Goal: Information Seeking & Learning: Learn about a topic

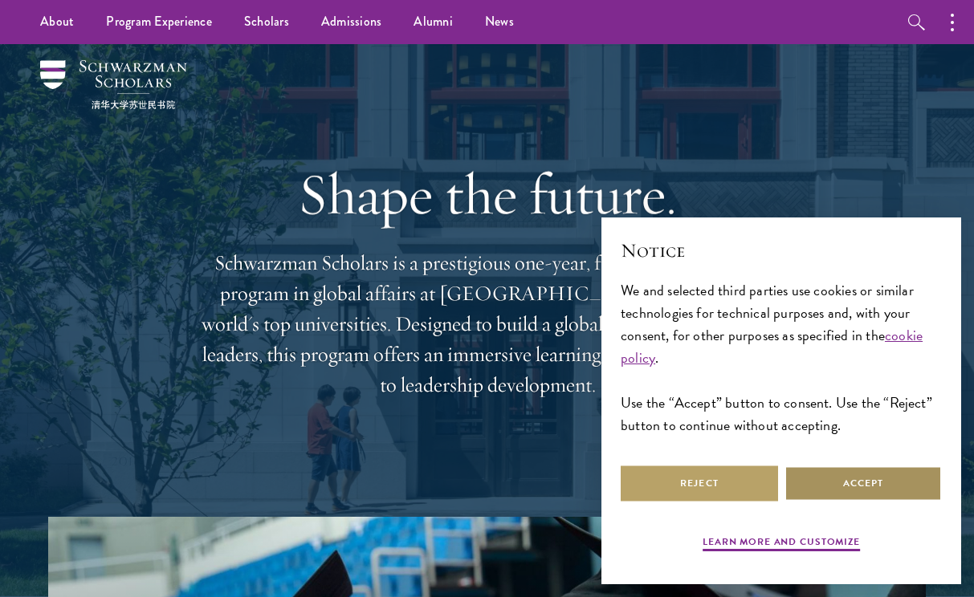
click at [864, 491] on button "Accept" at bounding box center [862, 484] width 157 height 36
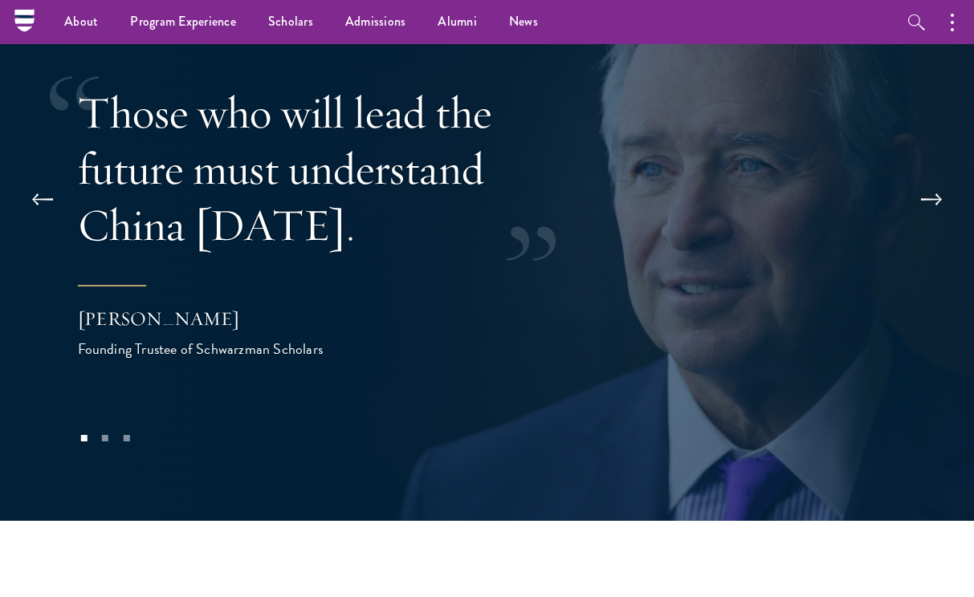
scroll to position [3084, 0]
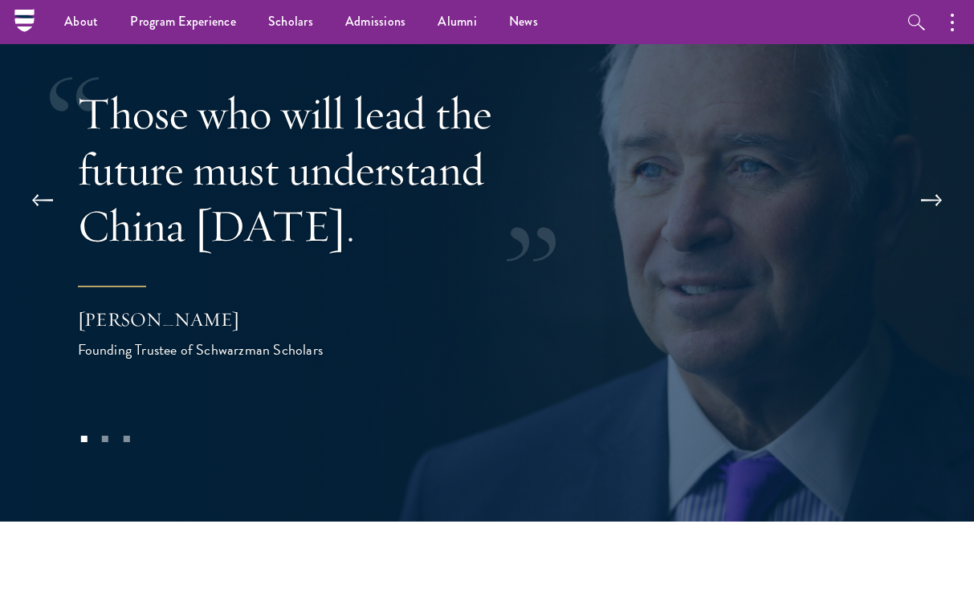
click at [935, 178] on button at bounding box center [931, 200] width 53 height 45
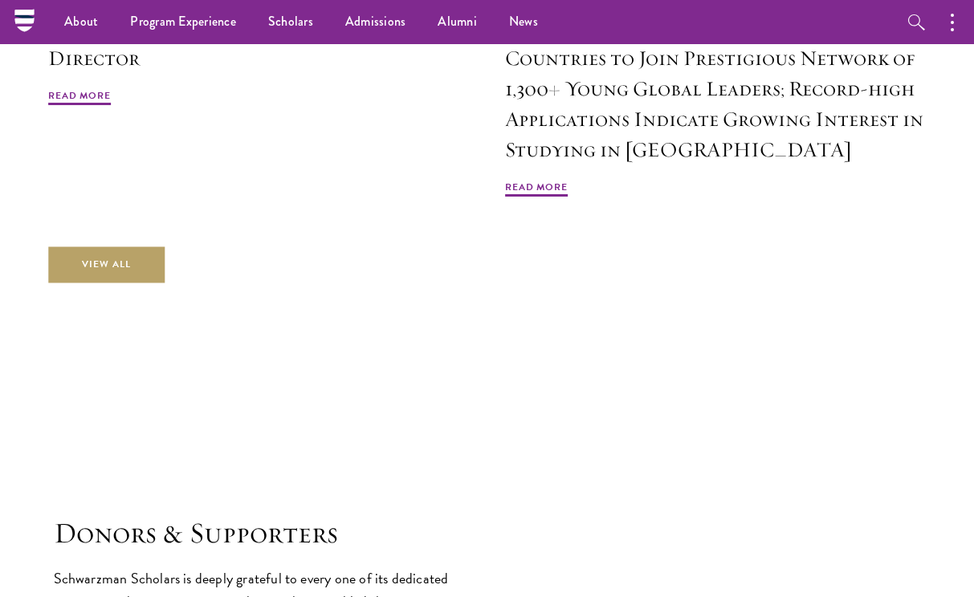
scroll to position [3768, 0]
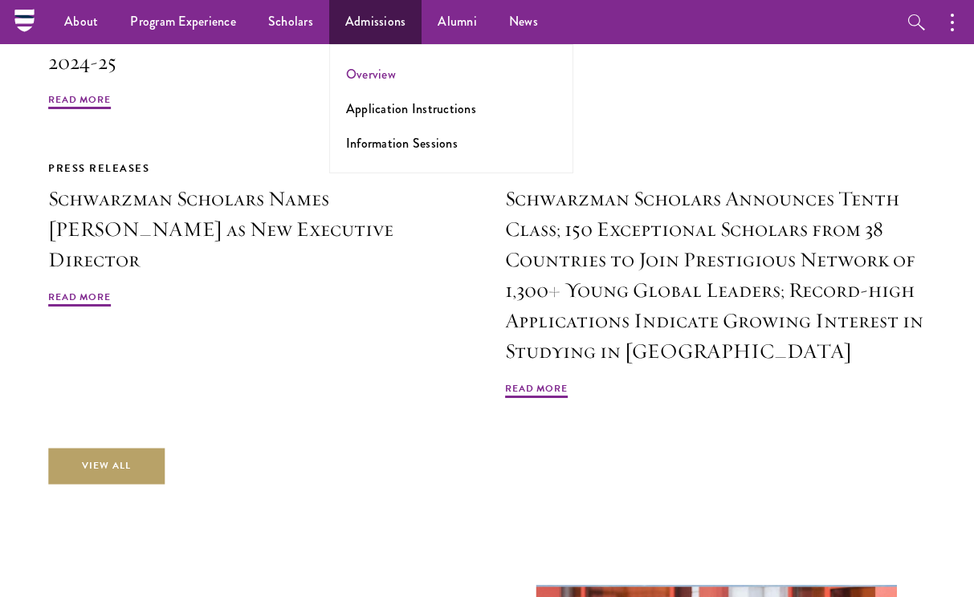
click at [367, 72] on link "Overview" at bounding box center [371, 74] width 50 height 18
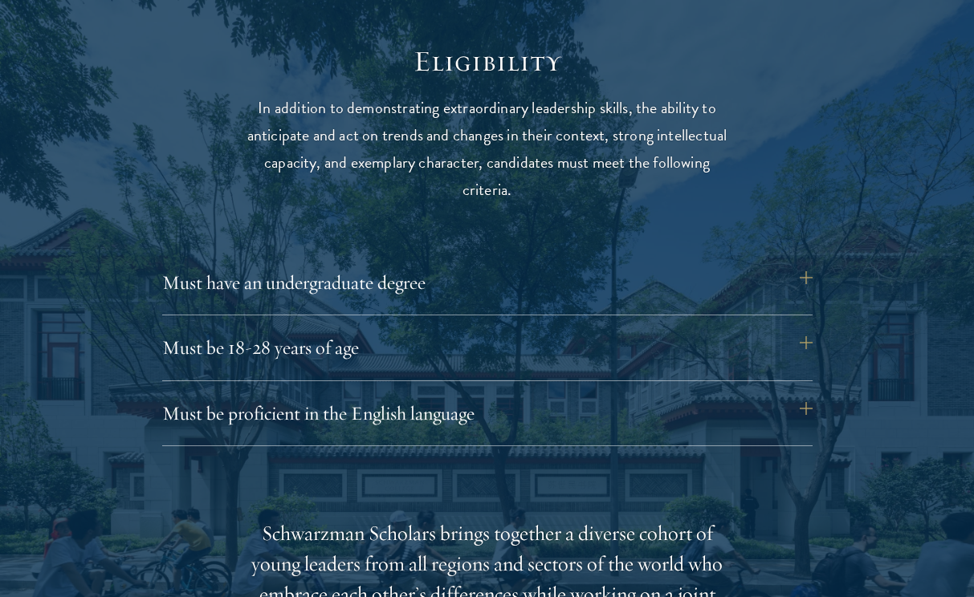
scroll to position [2096, 0]
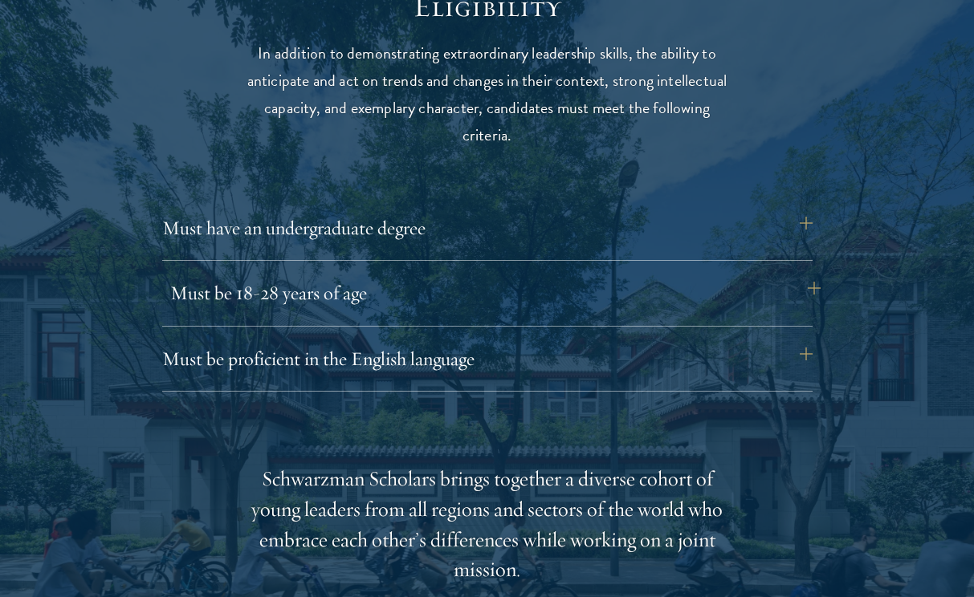
click at [404, 298] on button "Must be 18-28 years of age" at bounding box center [495, 293] width 650 height 39
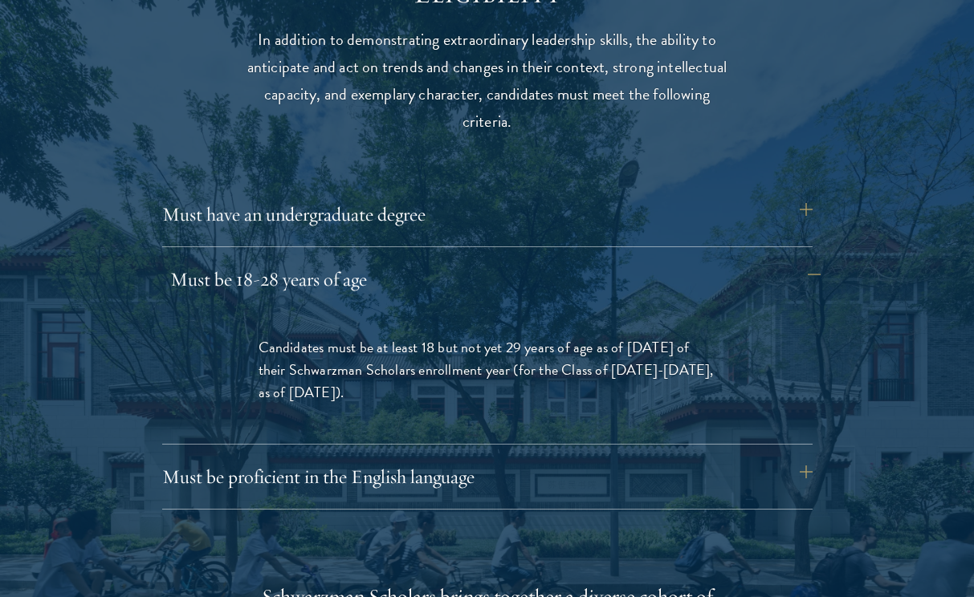
scroll to position [2111, 0]
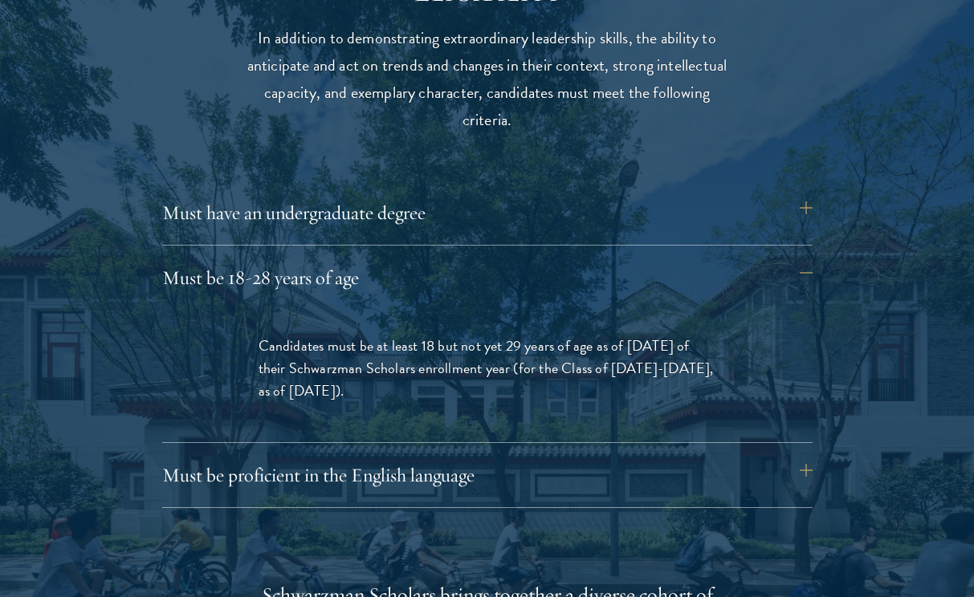
drag, startPoint x: 433, startPoint y: 339, endPoint x: 492, endPoint y: 410, distance: 92.9
click at [492, 410] on div "Candidates must be at least 18 but not yet 29 years of age as of [DATE] of thei…" at bounding box center [487, 377] width 554 height 132
click at [475, 471] on button "Must be proficient in the English language" at bounding box center [495, 475] width 650 height 39
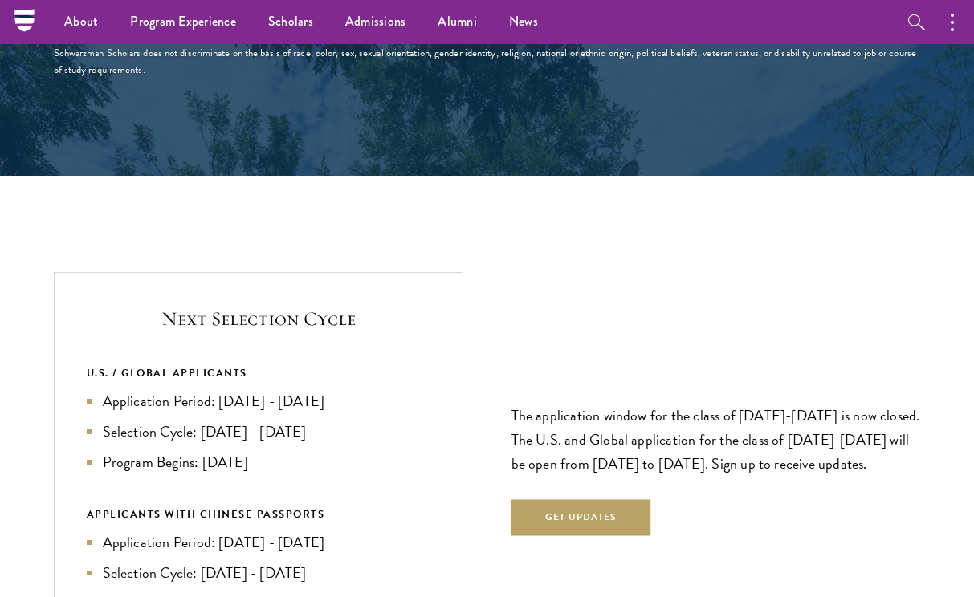
scroll to position [2921, 0]
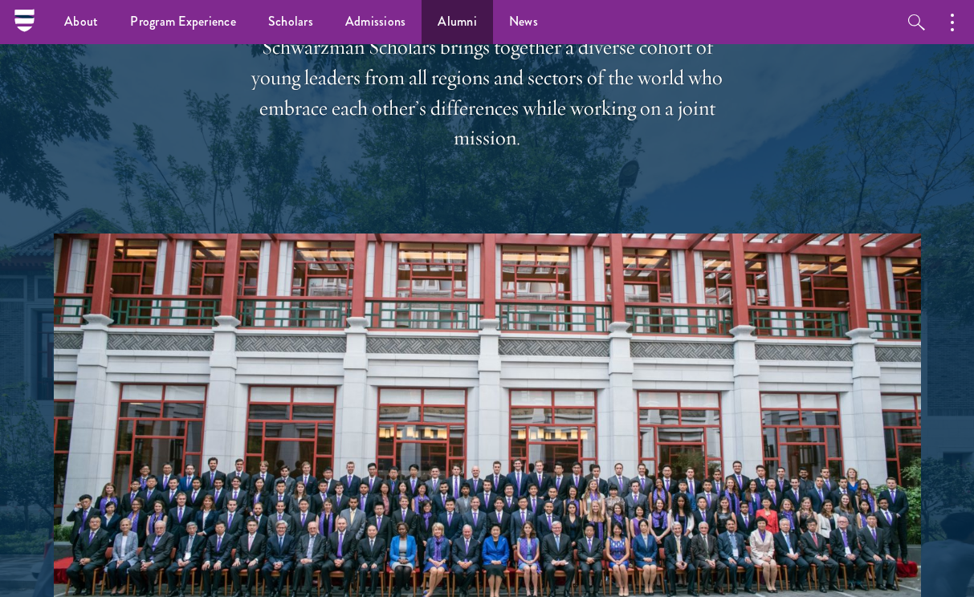
click at [444, 18] on link "Alumni" at bounding box center [457, 22] width 71 height 44
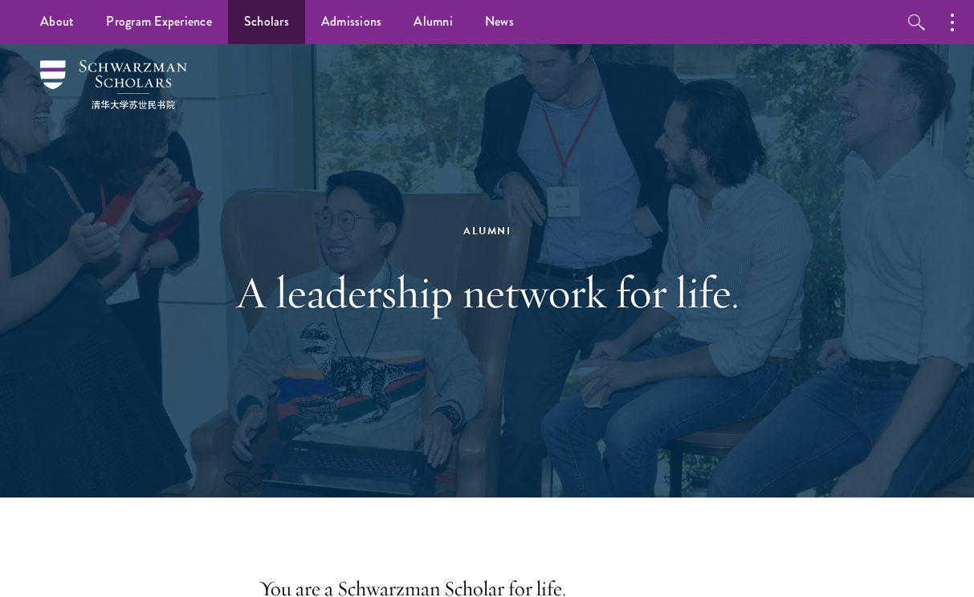
click at [275, 14] on link "Scholars" at bounding box center [266, 22] width 77 height 44
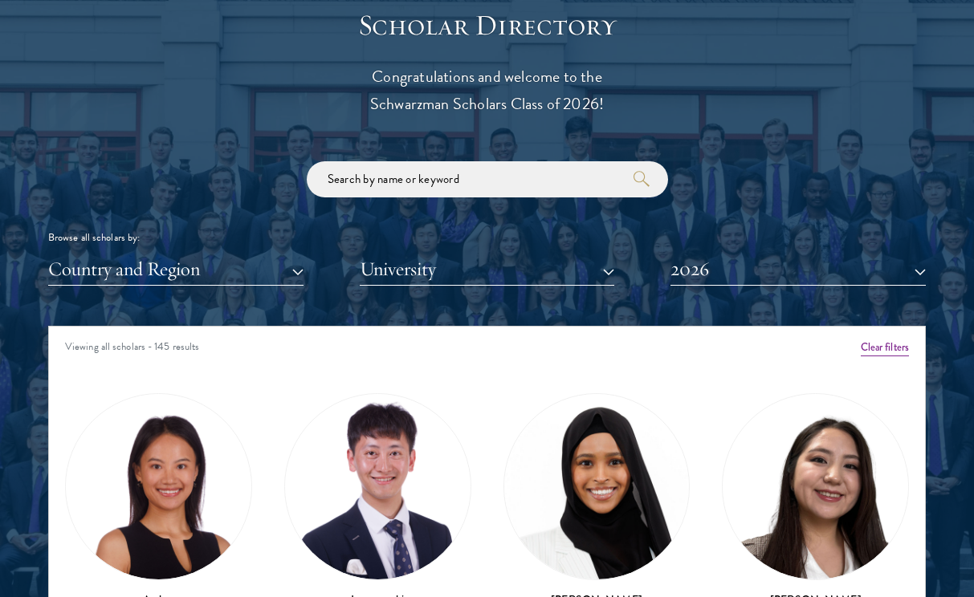
scroll to position [2202, 0]
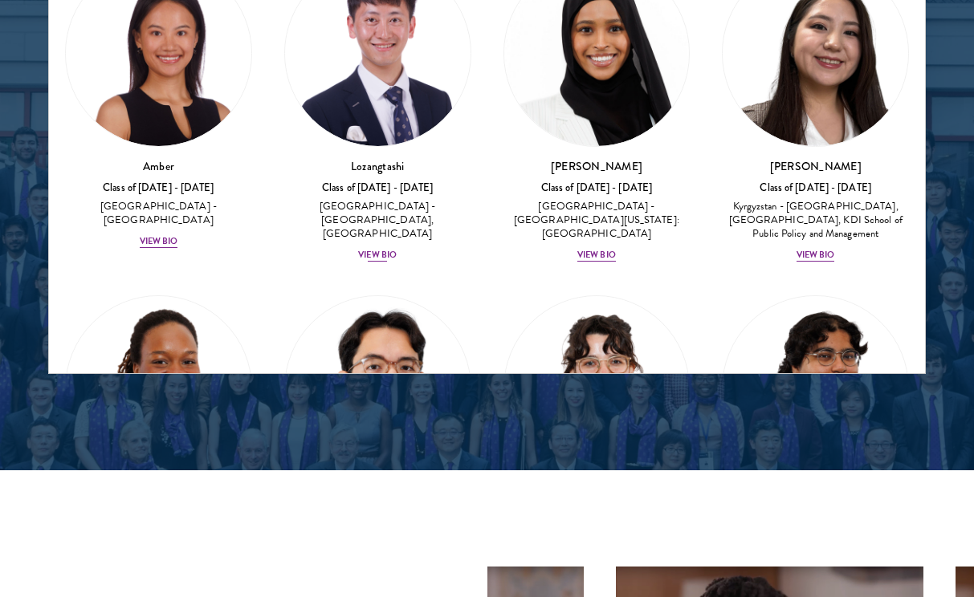
click at [387, 249] on div "View Bio" at bounding box center [377, 255] width 39 height 13
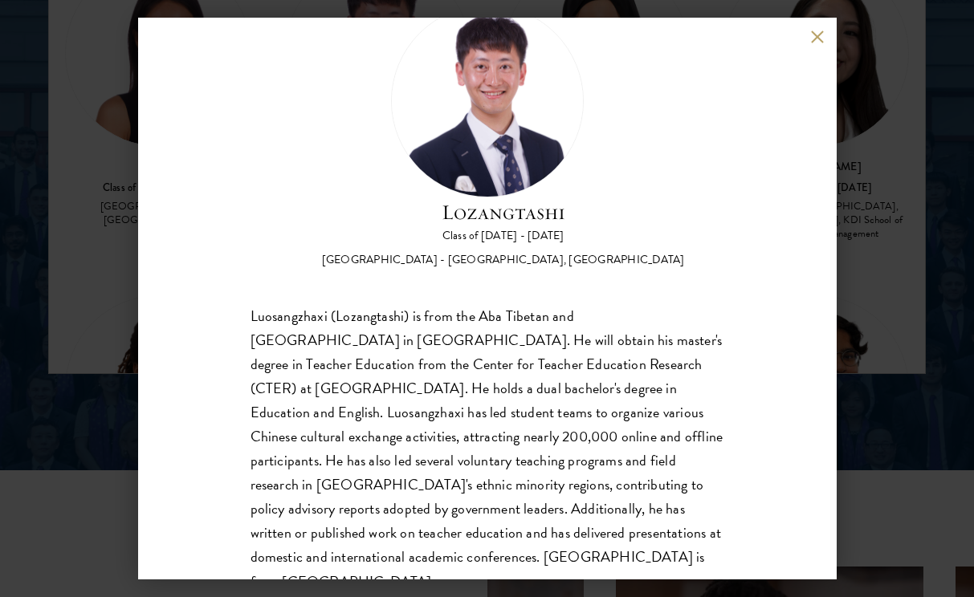
scroll to position [72, 0]
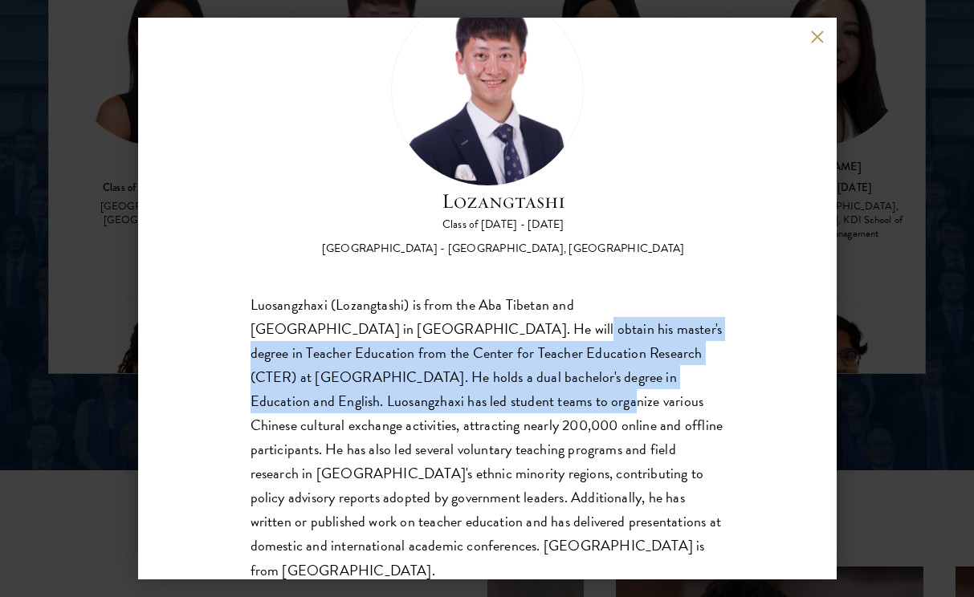
drag, startPoint x: 422, startPoint y: 328, endPoint x: 451, endPoint y: 408, distance: 85.6
click at [451, 408] on div "Luosangzhaxi (Lozangtashi) is from the Aba Tibetan and Qiang Autonomous Prefect…" at bounding box center [488, 438] width 474 height 290
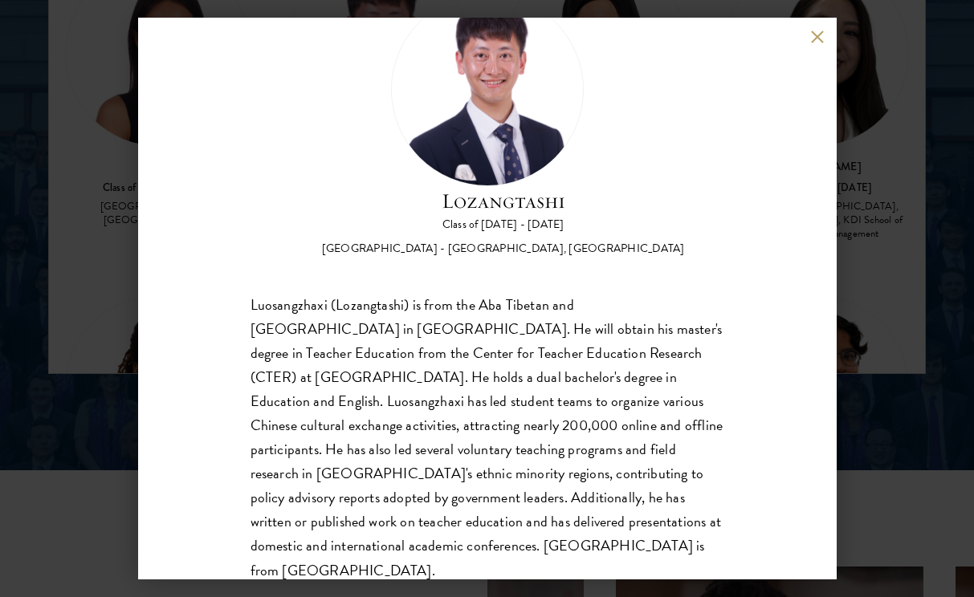
click at [824, 28] on div "Lozangtashi Class of 2025 - 2026 China - South-Central Minzu University, Beijin…" at bounding box center [487, 299] width 699 height 562
click at [815, 40] on button at bounding box center [818, 37] width 14 height 14
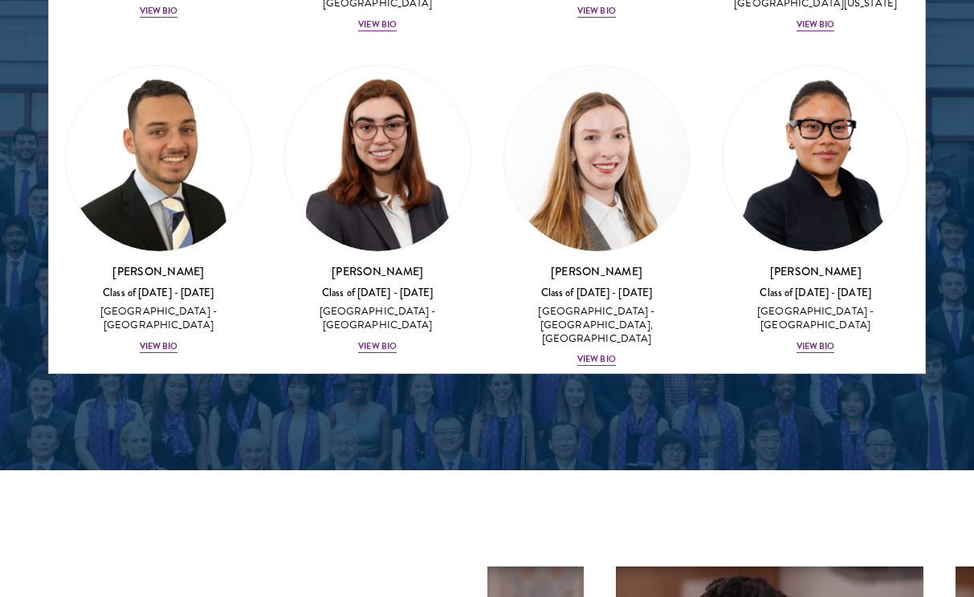
scroll to position [5462, 0]
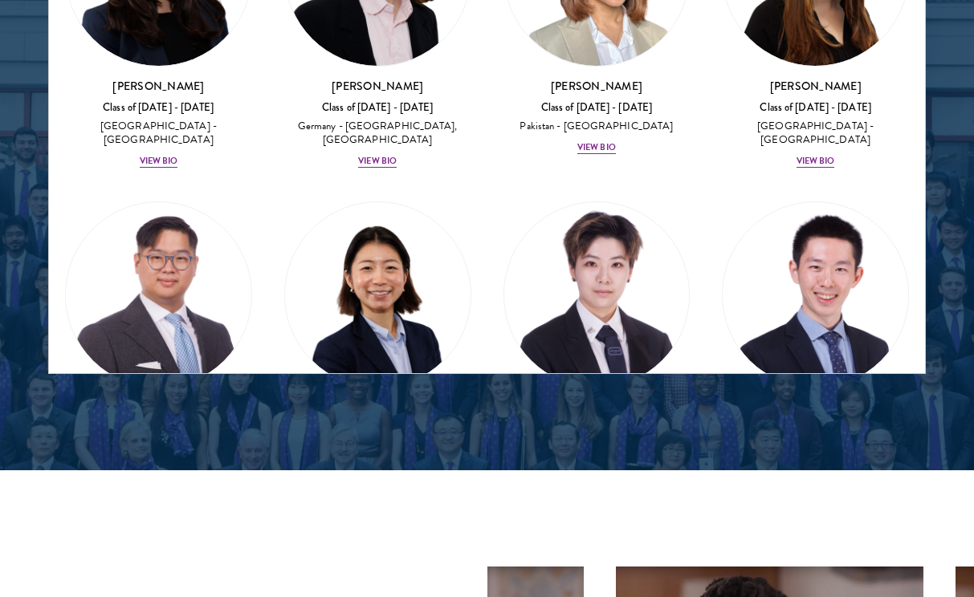
click at [589, 490] on div "View Bio" at bounding box center [596, 496] width 39 height 13
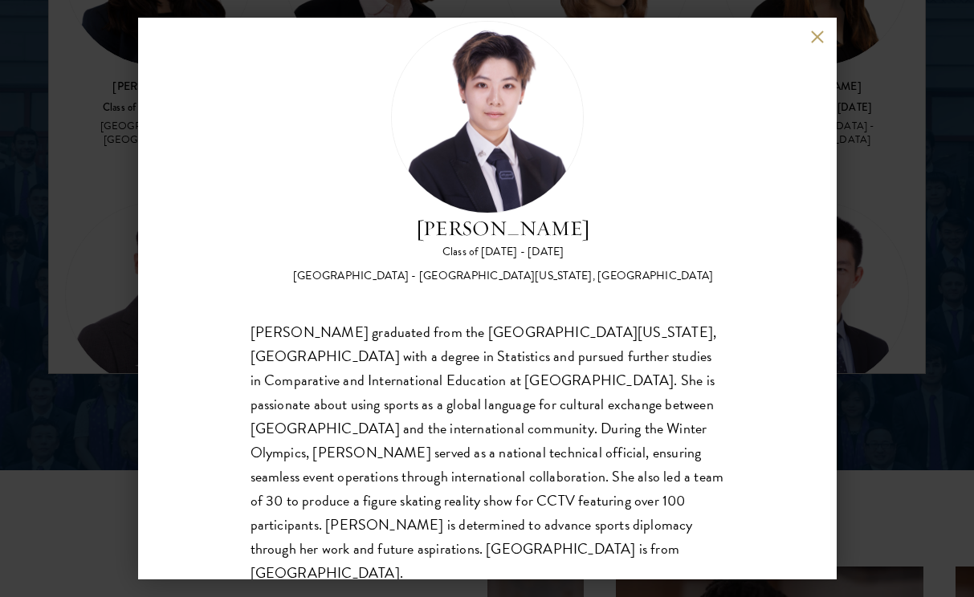
scroll to position [2163, 0]
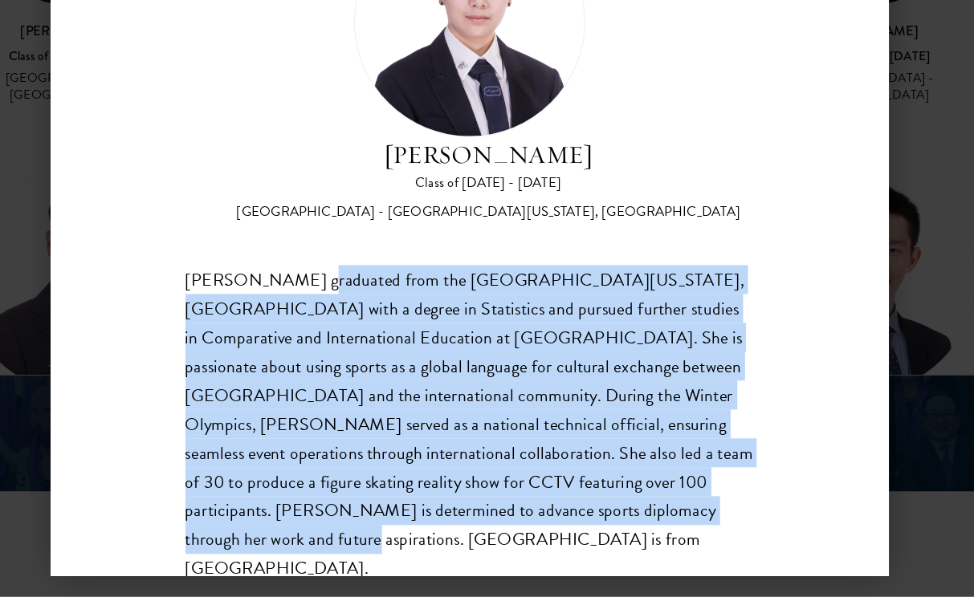
drag, startPoint x: 238, startPoint y: 232, endPoint x: 398, endPoint y: 433, distance: 257.1
click at [398, 433] on div "Tianxin Li graduated from the University of California, San Diego with a degree…" at bounding box center [488, 453] width 474 height 266
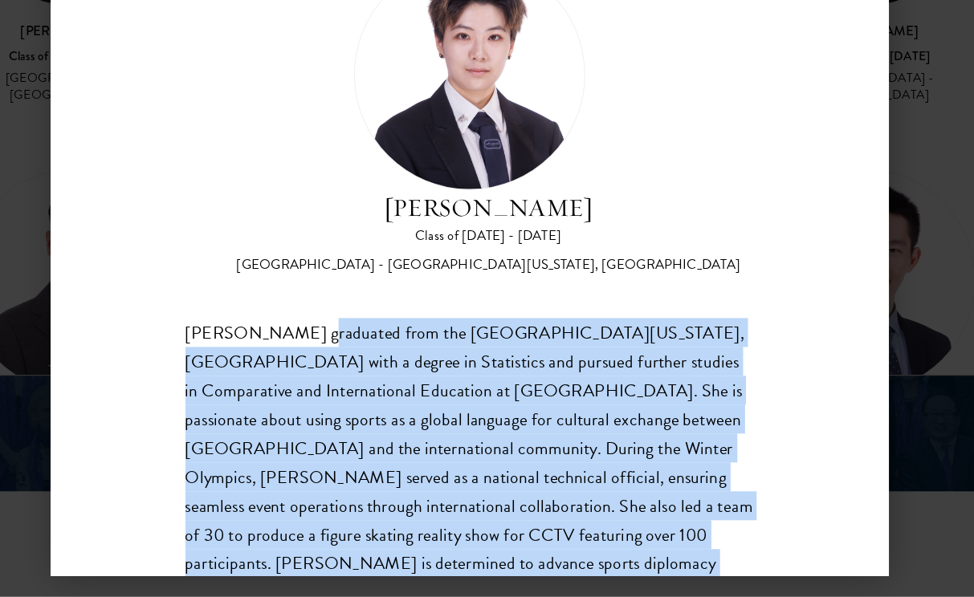
scroll to position [2177, 0]
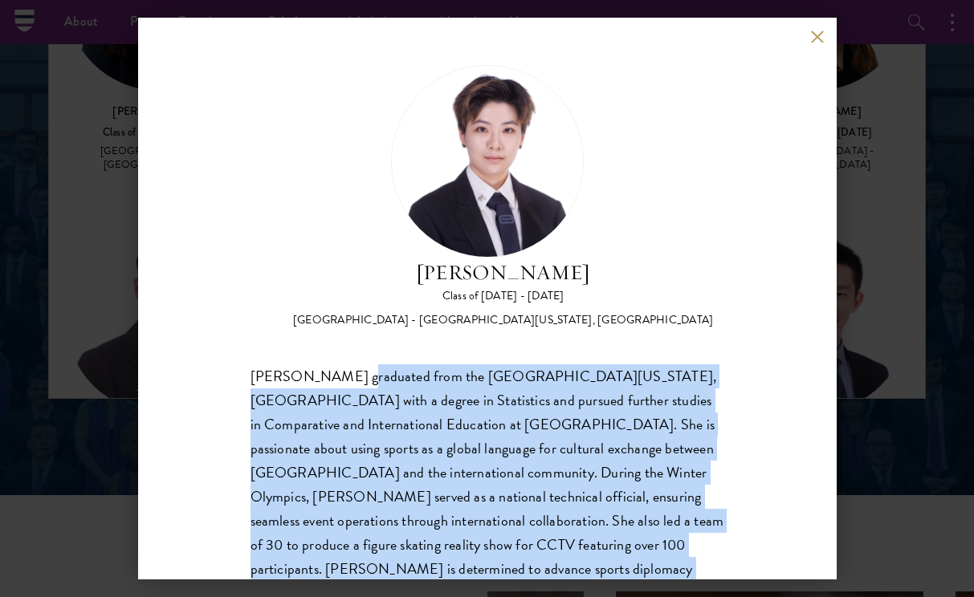
click at [823, 34] on button at bounding box center [818, 37] width 14 height 14
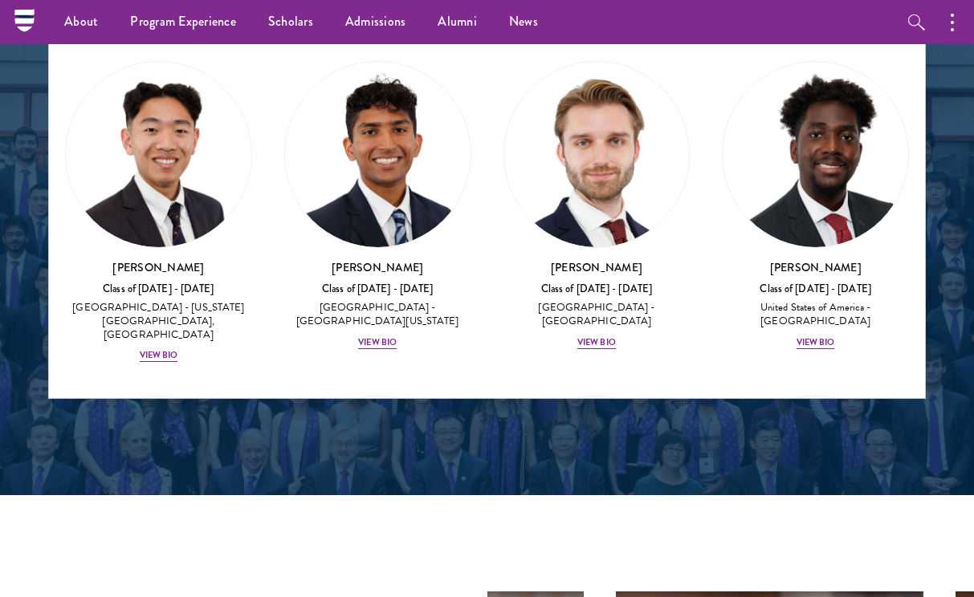
scroll to position [9959, 0]
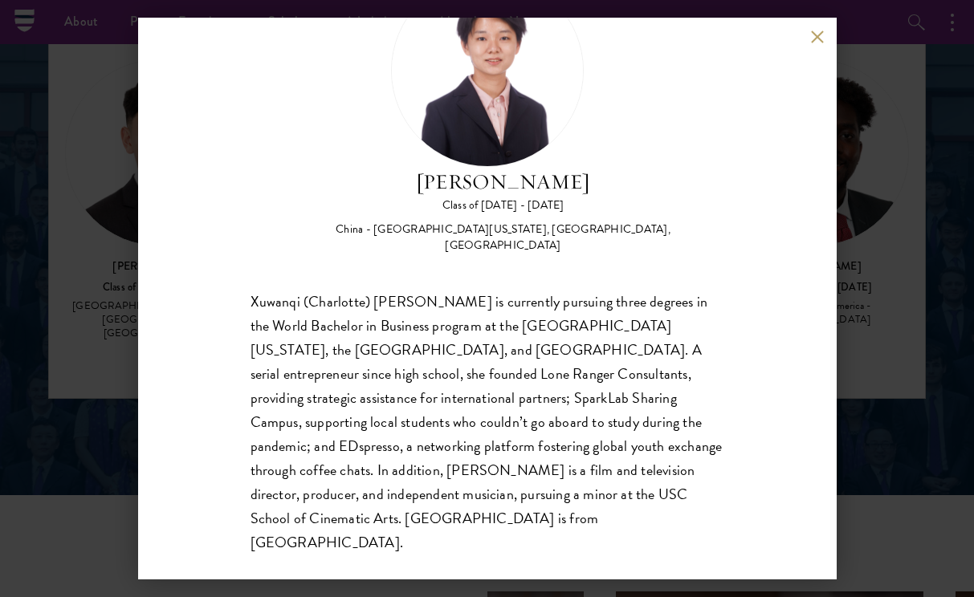
scroll to position [90, 0]
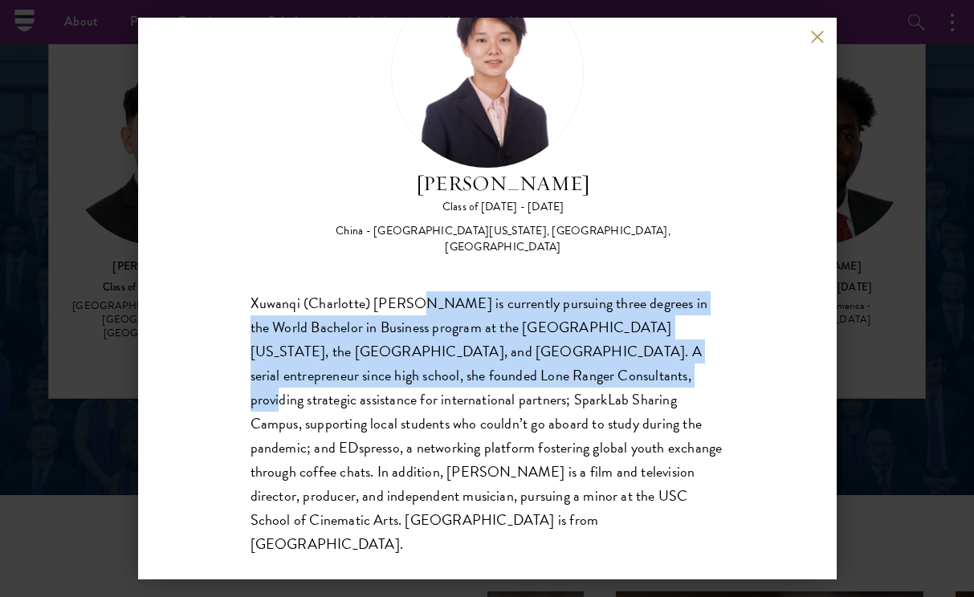
drag, startPoint x: 410, startPoint y: 303, endPoint x: 528, endPoint y: 365, distance: 134.3
click at [528, 365] on div "Xuwanqi (Charlotte) Wang is currently pursuing three degrees in the World Bache…" at bounding box center [488, 424] width 474 height 266
click at [818, 33] on button at bounding box center [818, 37] width 14 height 14
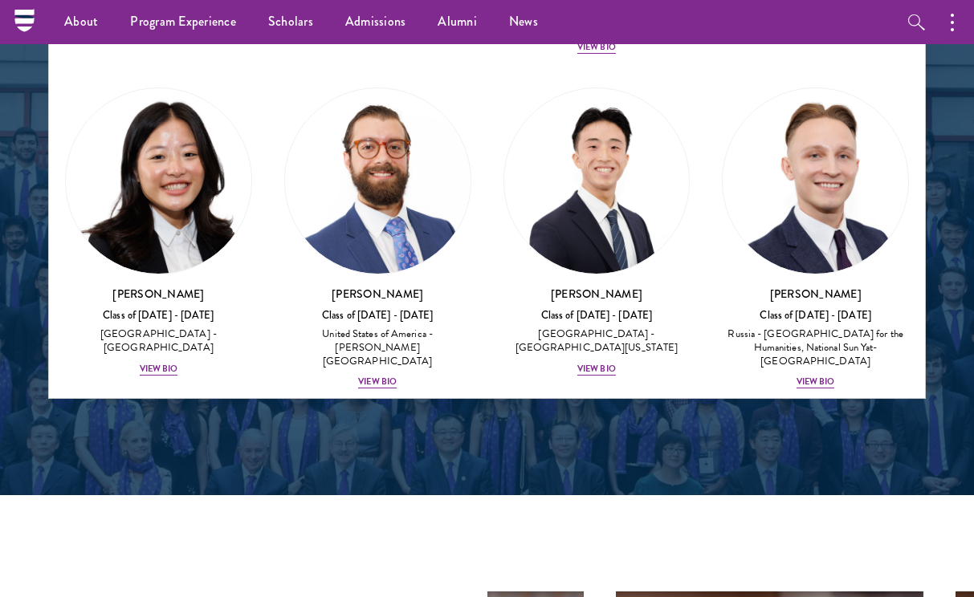
scroll to position [9262, 0]
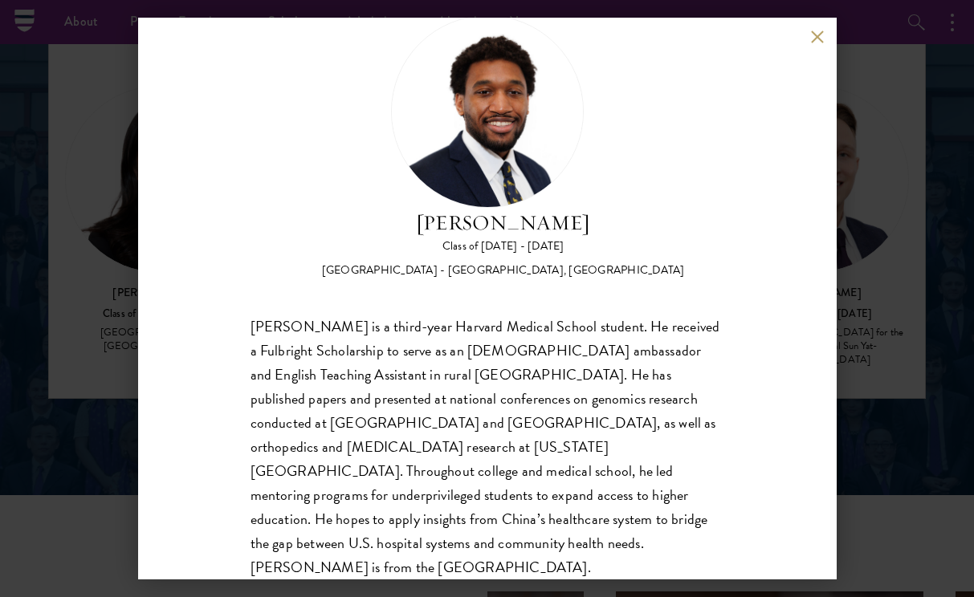
scroll to position [50, 0]
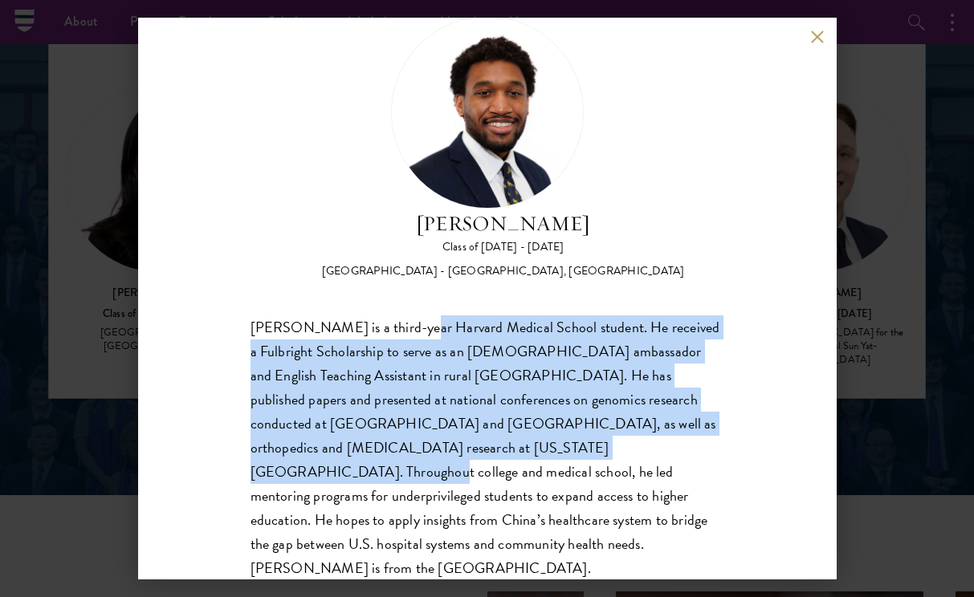
drag, startPoint x: 393, startPoint y: 328, endPoint x: 561, endPoint y: 439, distance: 202.2
click at [561, 439] on div "Nasir Stovall is a third-year Harvard Medical School student. He received a Ful…" at bounding box center [488, 449] width 474 height 266
click at [532, 341] on div "Nasir Stovall is a third-year Harvard Medical School student. He received a Ful…" at bounding box center [488, 449] width 474 height 266
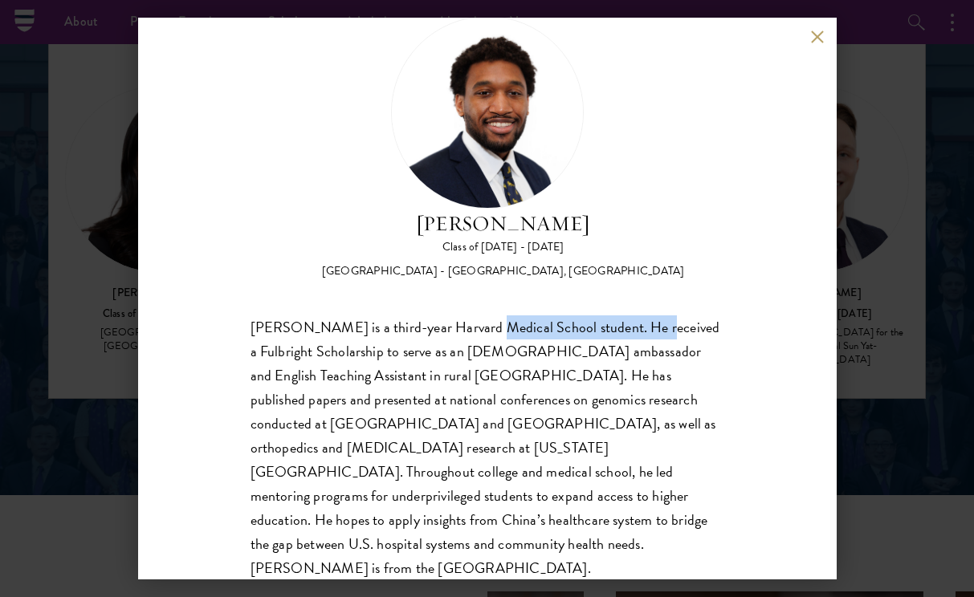
drag, startPoint x: 463, startPoint y: 329, endPoint x: 630, endPoint y: 329, distance: 167.0
click at [630, 328] on div "Nasir Stovall is a third-year Harvard Medical School student. He received a Ful…" at bounding box center [488, 449] width 474 height 266
click at [810, 33] on div "Nasir Stovall Class of 2025 - 2026 United States of America - Stony Brook Unive…" at bounding box center [487, 299] width 699 height 562
click at [813, 31] on button at bounding box center [818, 37] width 14 height 14
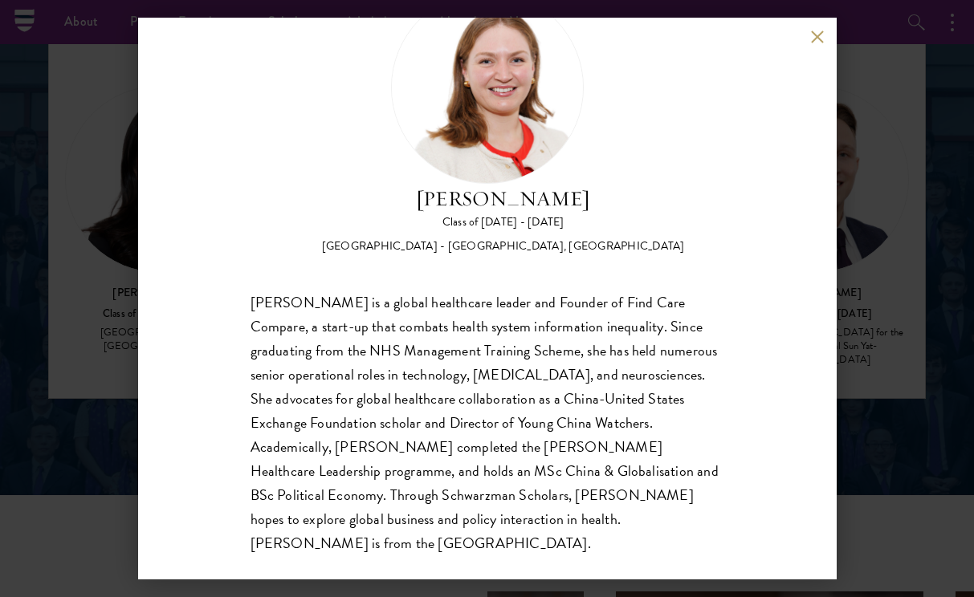
scroll to position [74, 0]
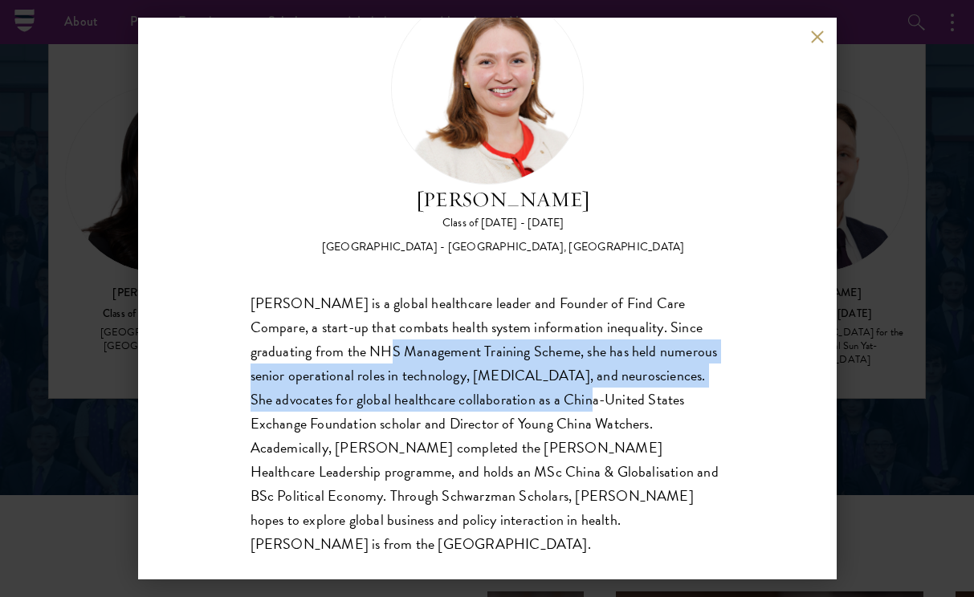
drag, startPoint x: 320, startPoint y: 356, endPoint x: 489, endPoint y: 391, distance: 172.3
click at [489, 391] on div "Roxanne Stevenson-Brown is a global healthcare leader and Founder of Find Care …" at bounding box center [488, 424] width 474 height 266
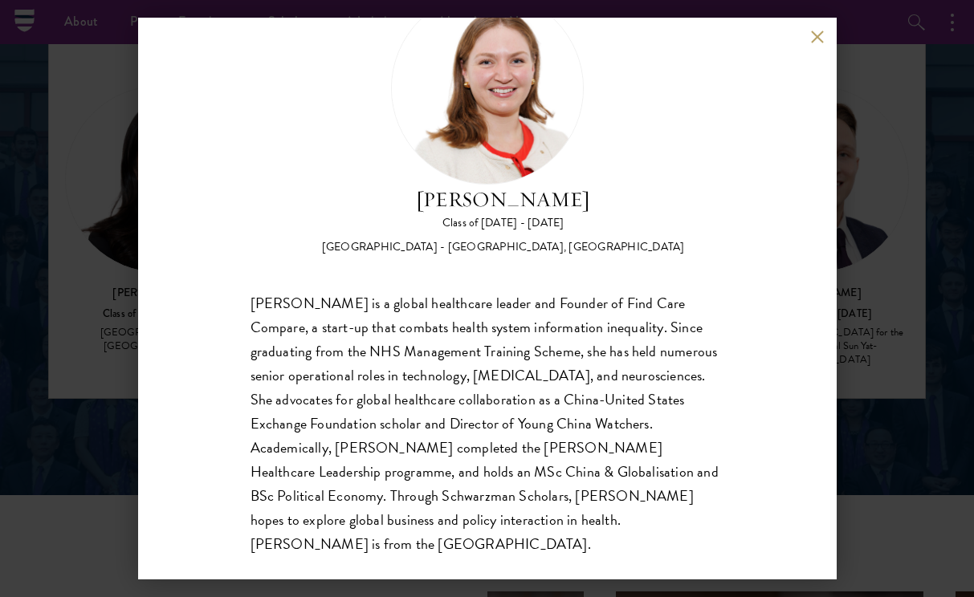
click at [536, 324] on div "Roxanne Stevenson-Brown is a global healthcare leader and Founder of Find Care …" at bounding box center [488, 424] width 474 height 266
click at [823, 26] on div "Roxanne Stevenson-Brown Class of 2025 - 2026 United Kingdom - King's College Lo…" at bounding box center [487, 299] width 699 height 562
click at [821, 29] on div "Roxanne Stevenson-Brown Class of 2025 - 2026 United Kingdom - King's College Lo…" at bounding box center [487, 299] width 699 height 562
click at [813, 39] on button at bounding box center [818, 37] width 14 height 14
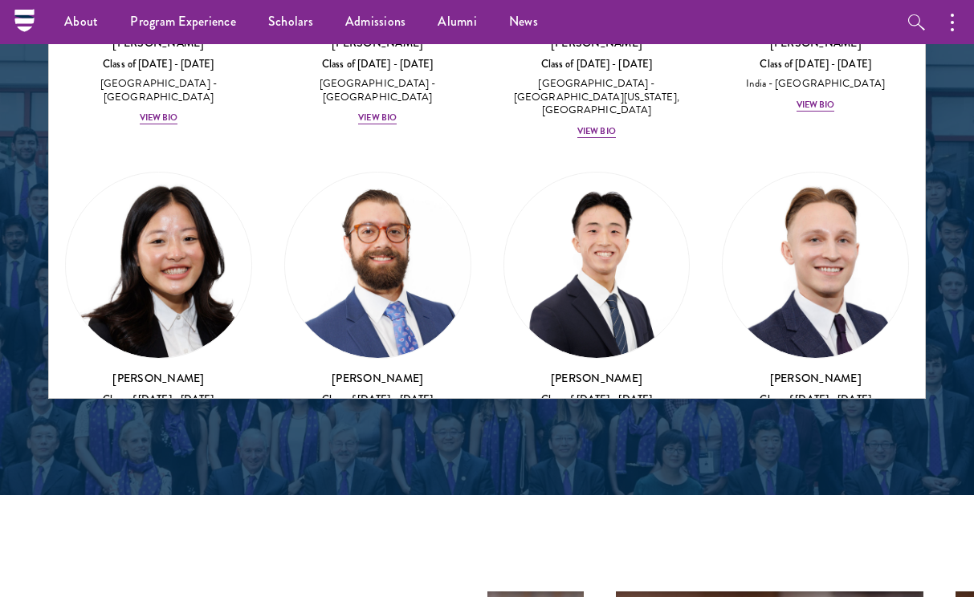
scroll to position [9060, 0]
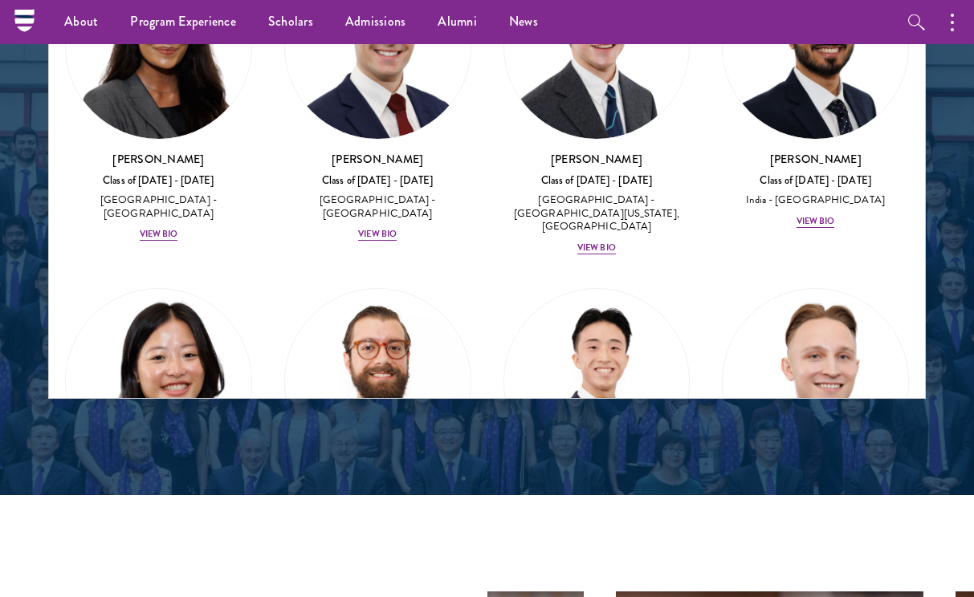
click at [823, 577] on div "View Bio" at bounding box center [816, 583] width 39 height 13
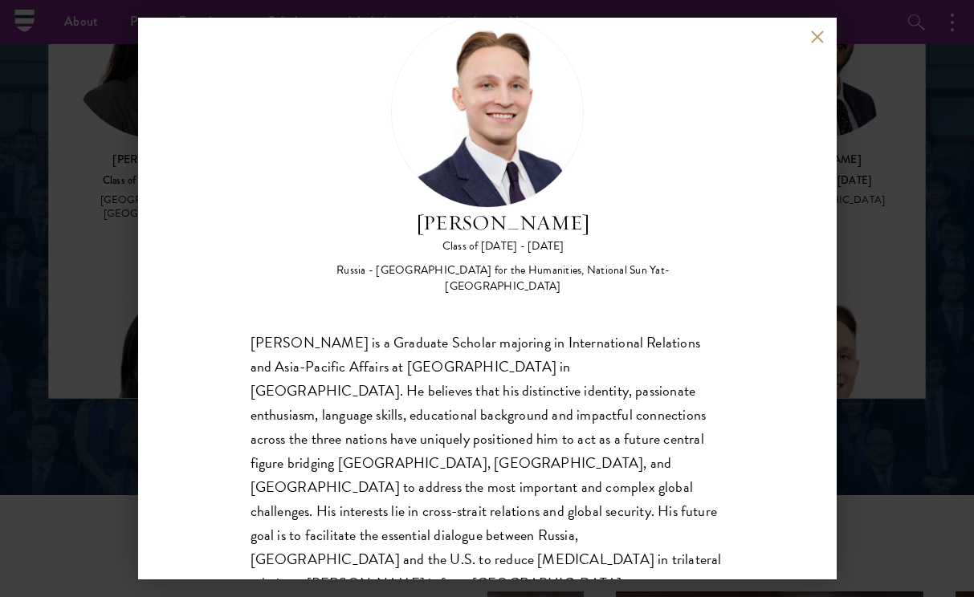
scroll to position [50, 0]
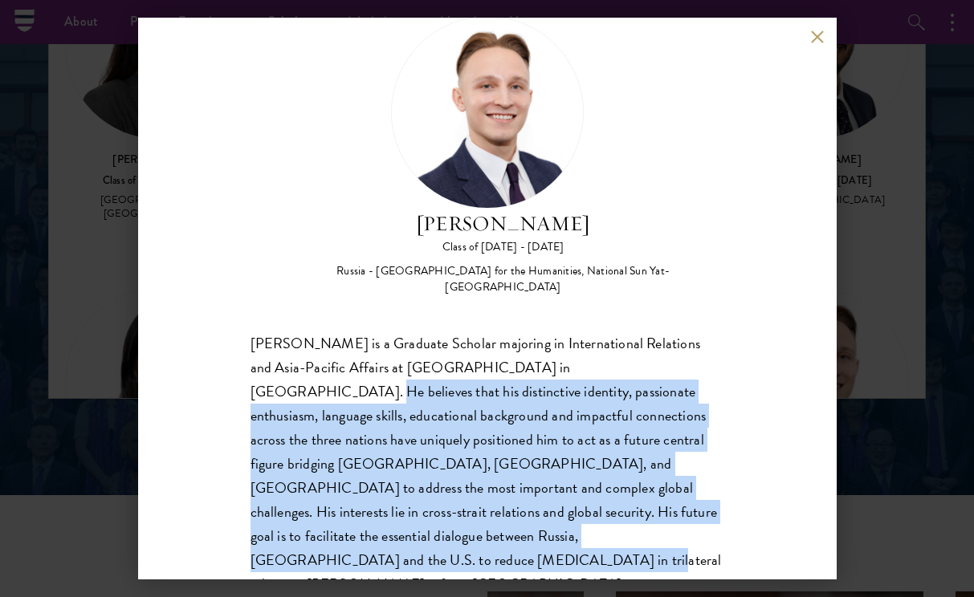
drag, startPoint x: 588, startPoint y: 349, endPoint x: 686, endPoint y: 517, distance: 194.3
click at [686, 517] on div "Igor Sobolev is a Graduate Scholar majoring in International Relations and Asia…" at bounding box center [488, 465] width 474 height 266
click at [820, 39] on button at bounding box center [818, 37] width 14 height 14
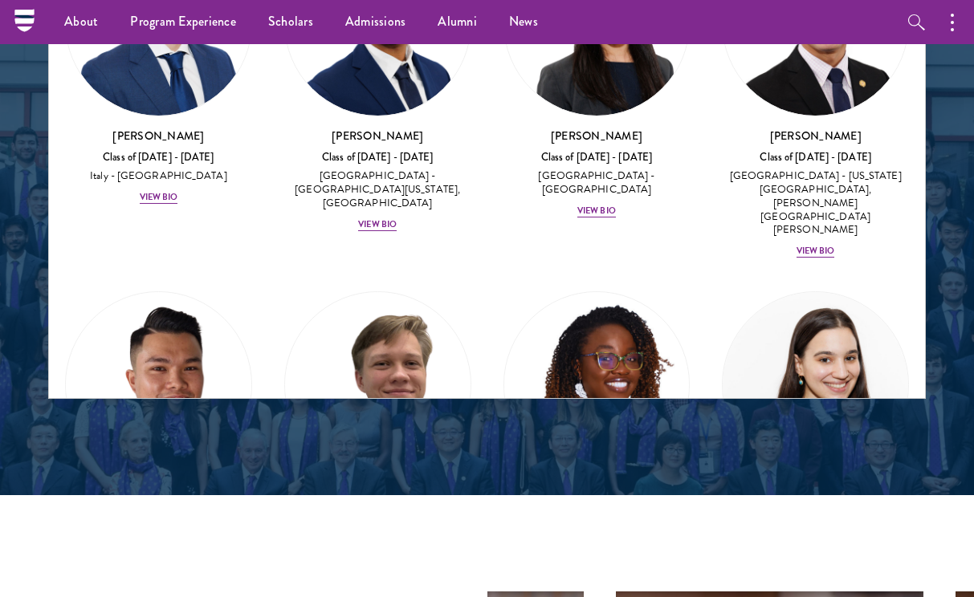
scroll to position [7967, 0]
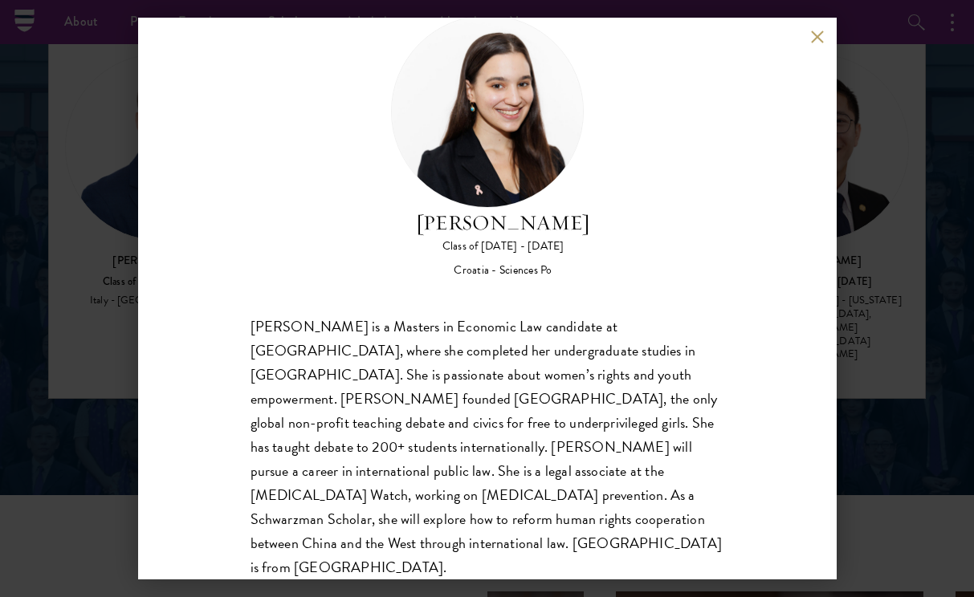
scroll to position [50, 0]
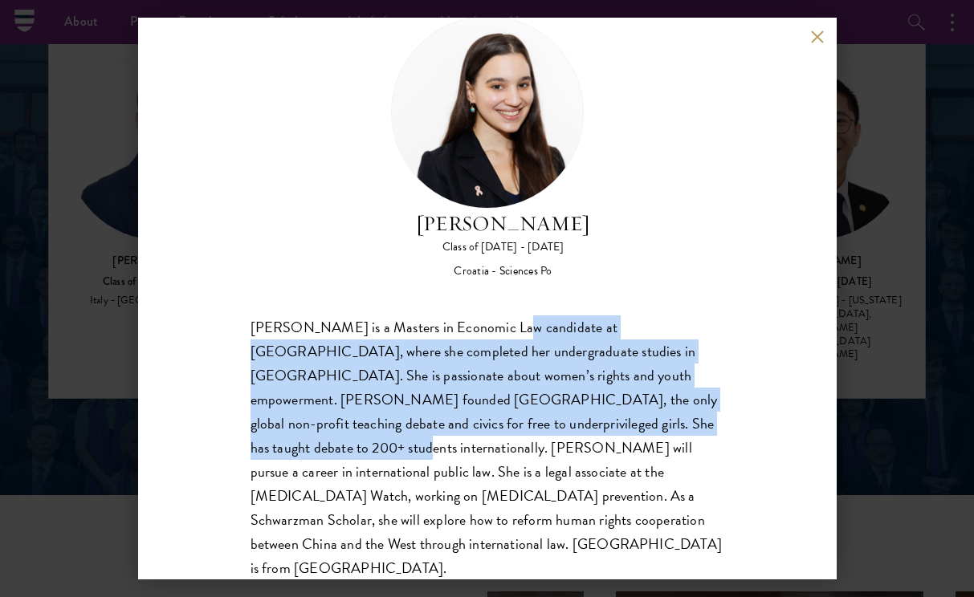
drag, startPoint x: 488, startPoint y: 325, endPoint x: 579, endPoint y: 445, distance: 150.2
click at [579, 442] on div "Gabrijela Papec is a Masters in Economic Law candidate at Sciences Po, where sh…" at bounding box center [488, 449] width 474 height 266
drag, startPoint x: 424, startPoint y: 216, endPoint x: 644, endPoint y: 216, distance: 220.0
click at [644, 216] on div "Gabrijela Papec Class of 2025 - 2026 Croatia - Sciences Po" at bounding box center [488, 147] width 474 height 263
copy h2 "[PERSON_NAME]"
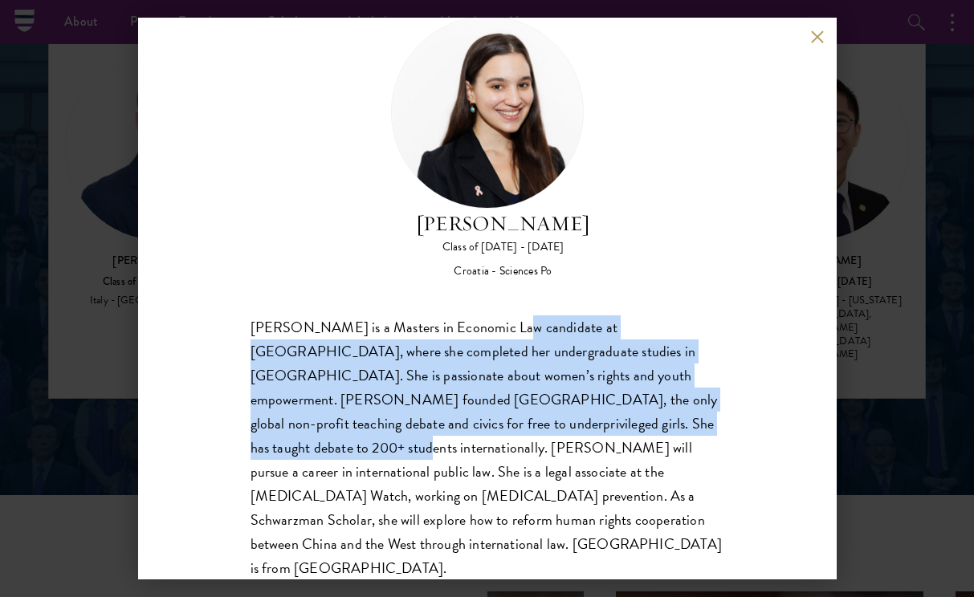
click at [821, 35] on button at bounding box center [818, 37] width 14 height 14
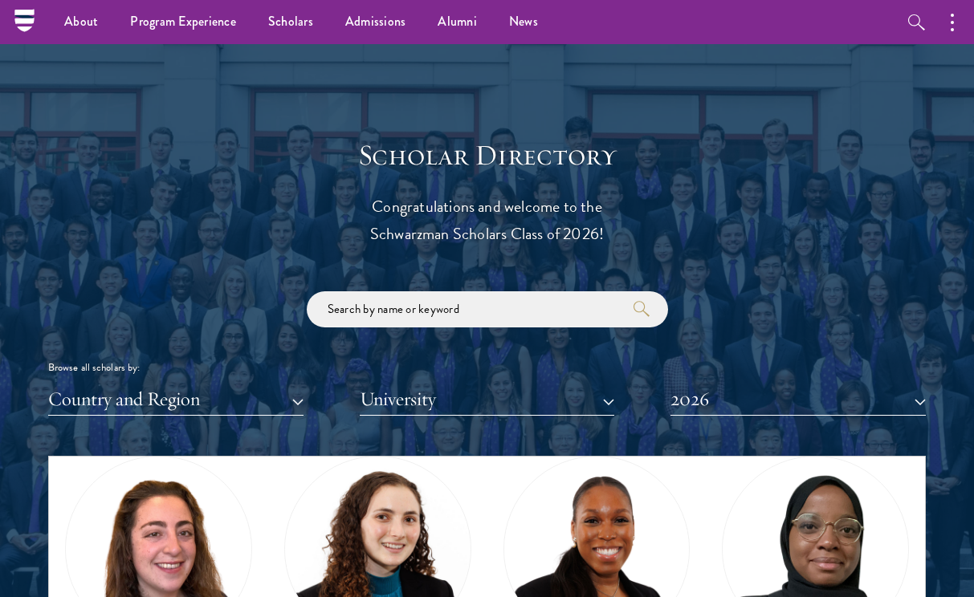
scroll to position [7814, 0]
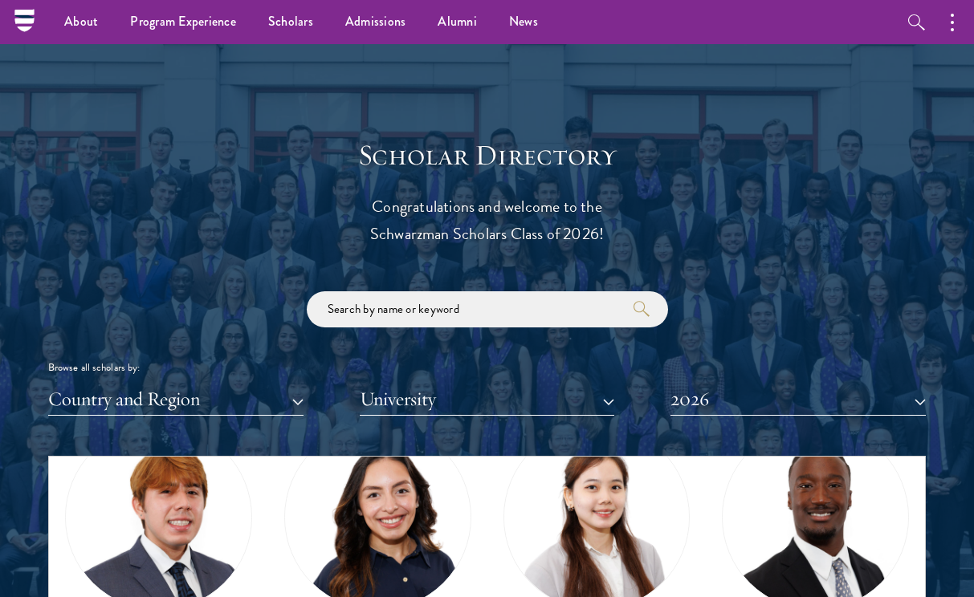
click at [203, 390] on button "Country and Region" at bounding box center [175, 399] width 255 height 33
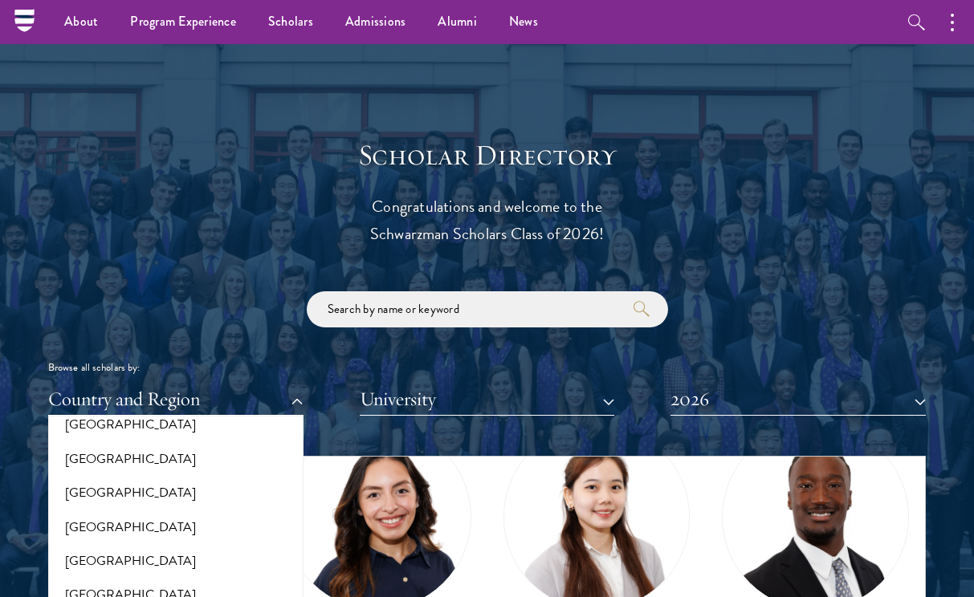
scroll to position [499, 0]
click at [156, 583] on button "[GEOGRAPHIC_DATA]" at bounding box center [176, 594] width 246 height 34
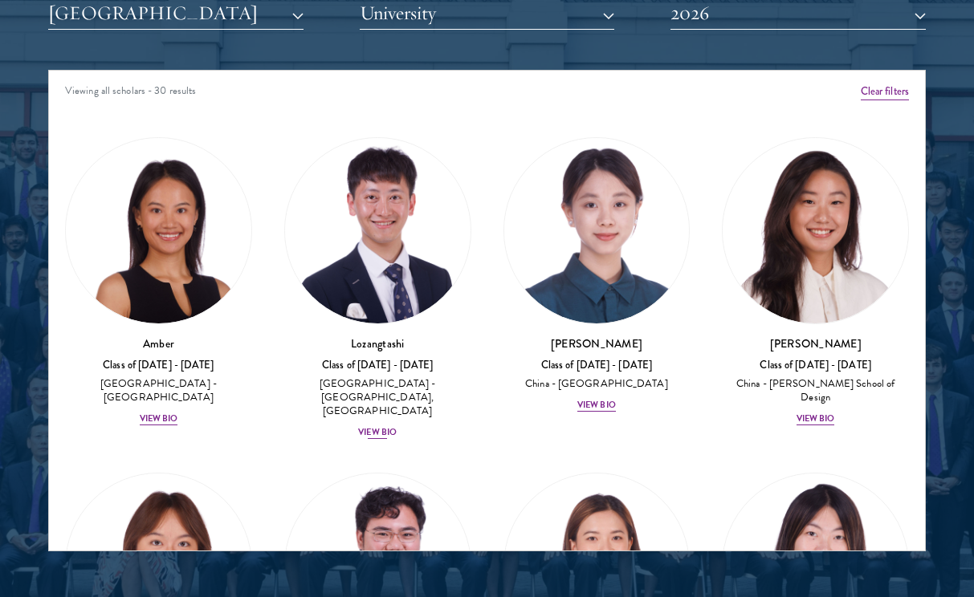
click at [373, 426] on div "View Bio" at bounding box center [377, 432] width 39 height 13
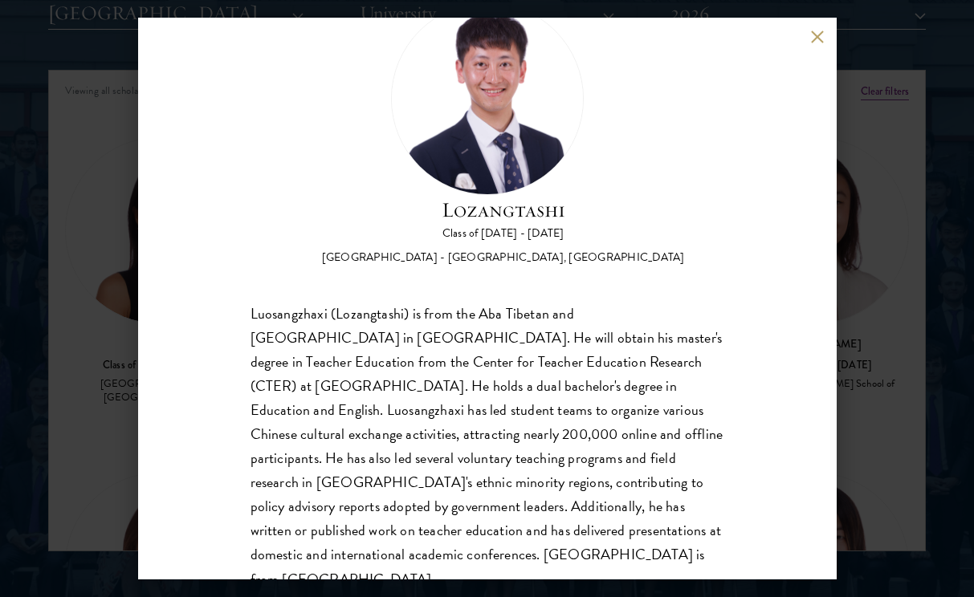
scroll to position [64, 0]
click at [813, 37] on button at bounding box center [818, 37] width 14 height 14
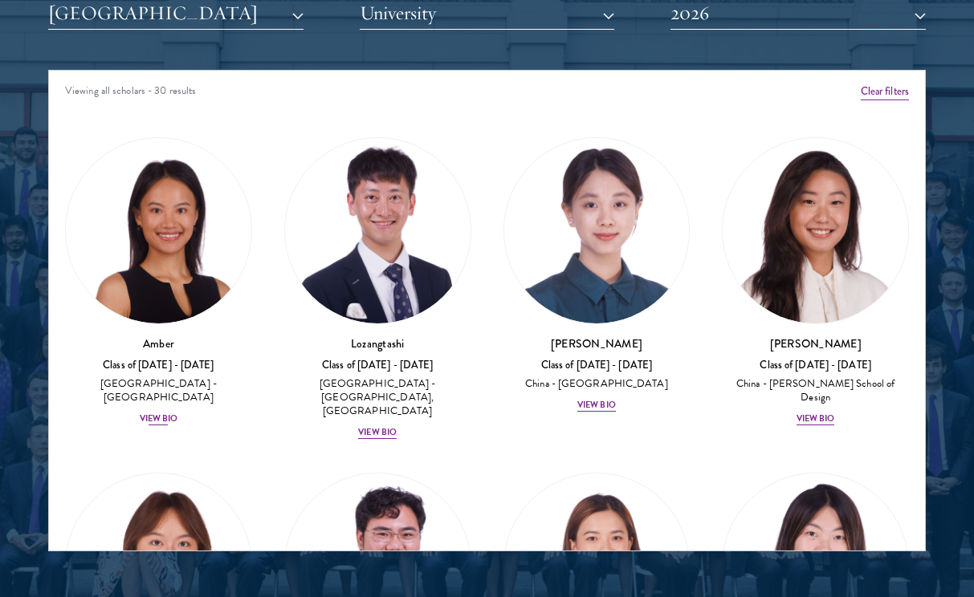
click at [158, 413] on div "View Bio" at bounding box center [159, 419] width 39 height 13
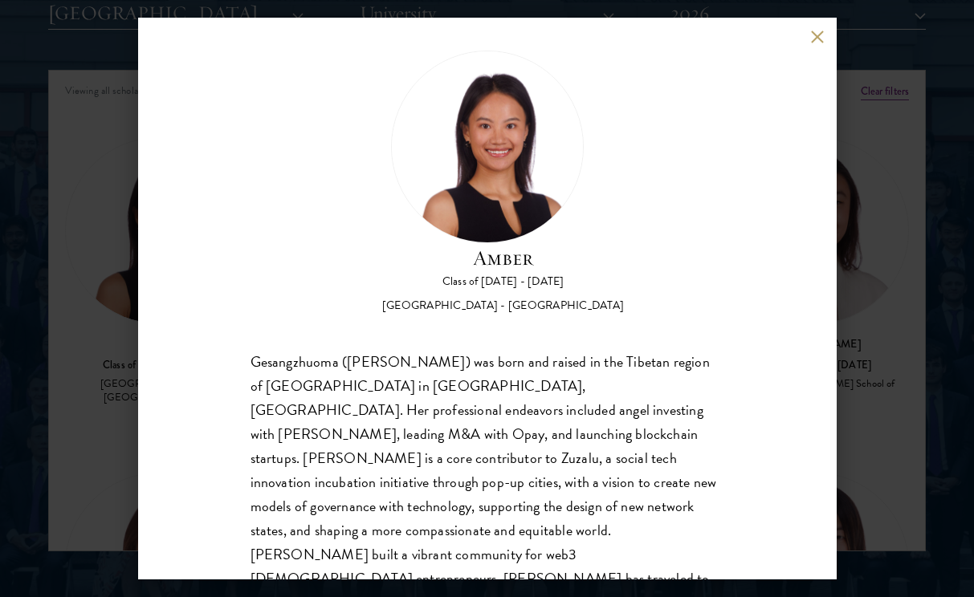
scroll to position [16, 0]
click at [813, 39] on button at bounding box center [818, 37] width 14 height 14
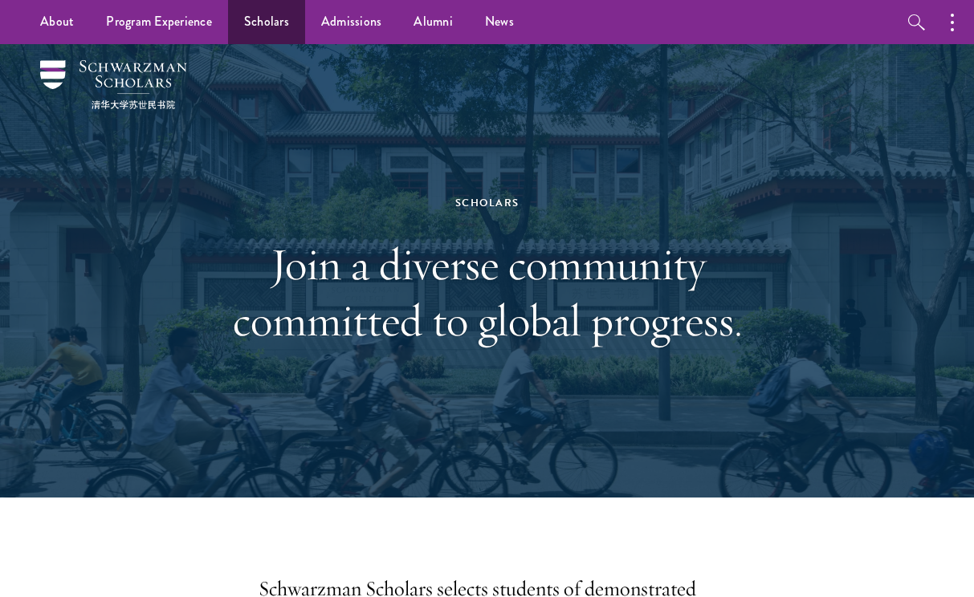
click at [267, 26] on link "Scholars" at bounding box center [266, 22] width 77 height 44
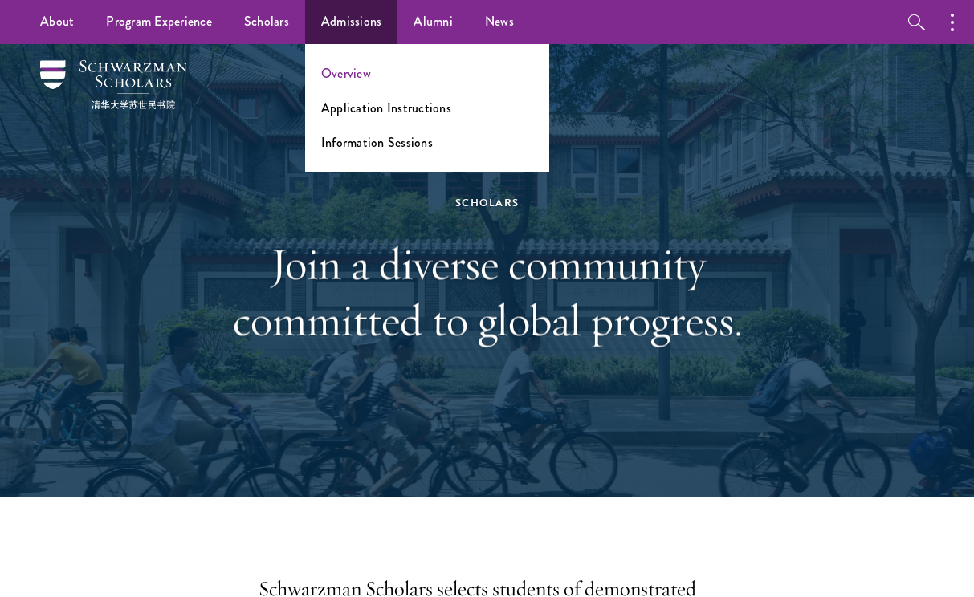
click at [348, 71] on link "Overview" at bounding box center [346, 73] width 50 height 18
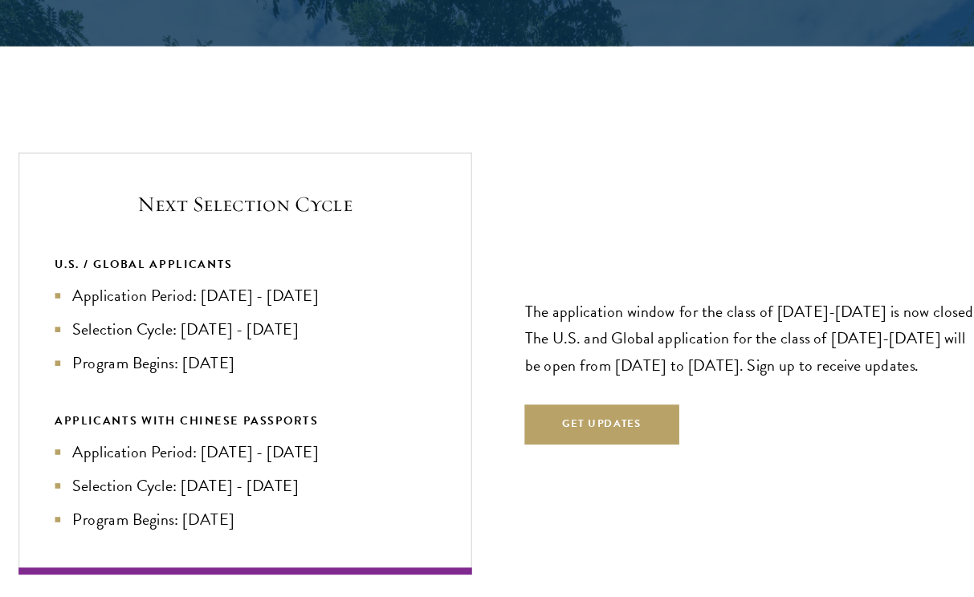
scroll to position [3248, 0]
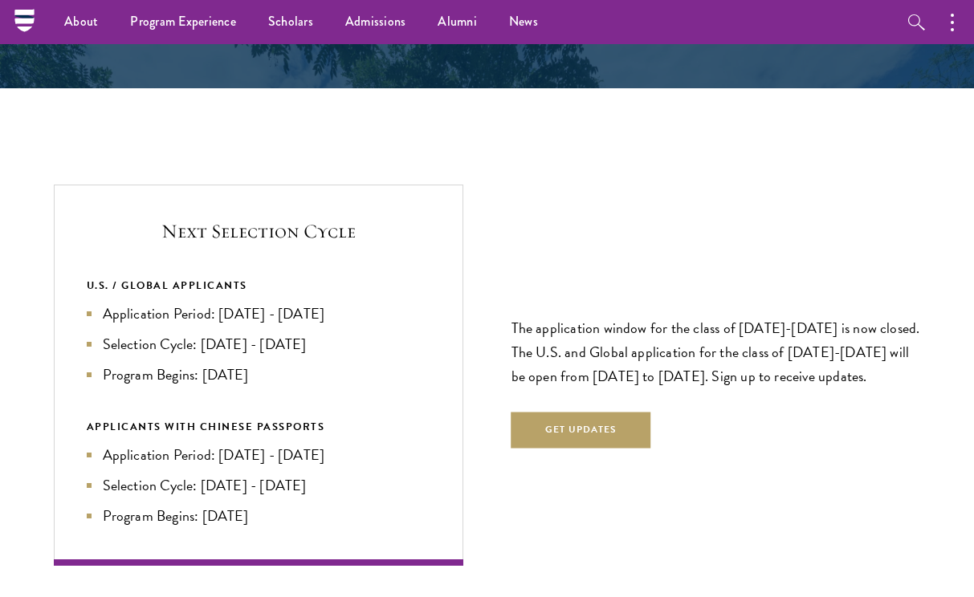
drag, startPoint x: 217, startPoint y: 448, endPoint x: 358, endPoint y: 447, distance: 141.3
click at [359, 447] on li "Application Period: [DATE] - [DATE]" at bounding box center [259, 455] width 344 height 22
click at [499, 494] on div "Next Selection Cycle U.S. / GLOBAL APPLICANTS Application Period: [DATE] - [DAT…" at bounding box center [487, 376] width 867 height 382
drag, startPoint x: 214, startPoint y: 450, endPoint x: 360, endPoint y: 450, distance: 145.3
click at [361, 450] on li "Application Period: Jan 2026 - May 2026" at bounding box center [259, 455] width 344 height 22
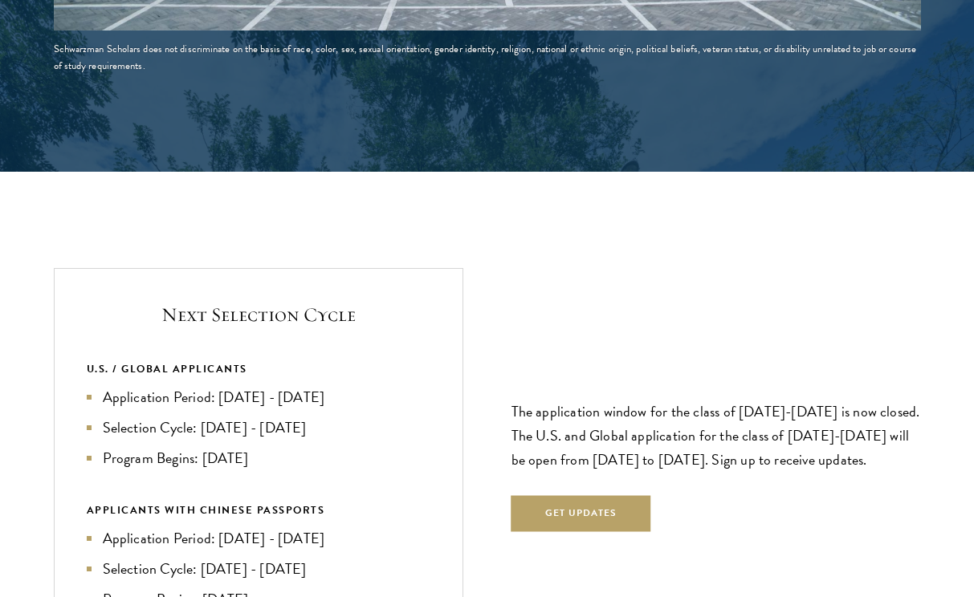
scroll to position [3310, 0]
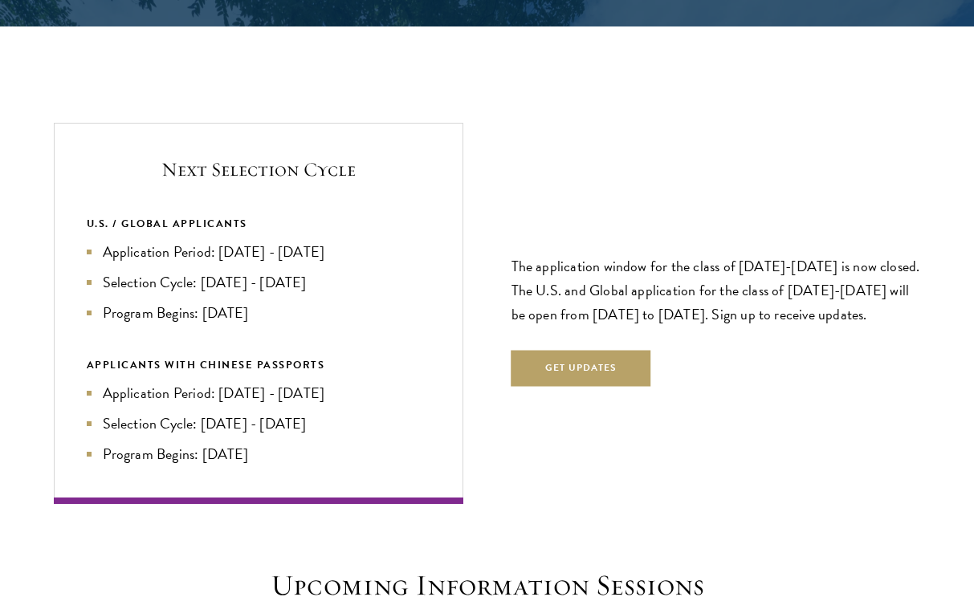
drag, startPoint x: 202, startPoint y: 445, endPoint x: 294, endPoint y: 445, distance: 91.5
click at [294, 445] on li "Program Begins: Aug 2027" at bounding box center [259, 454] width 344 height 22
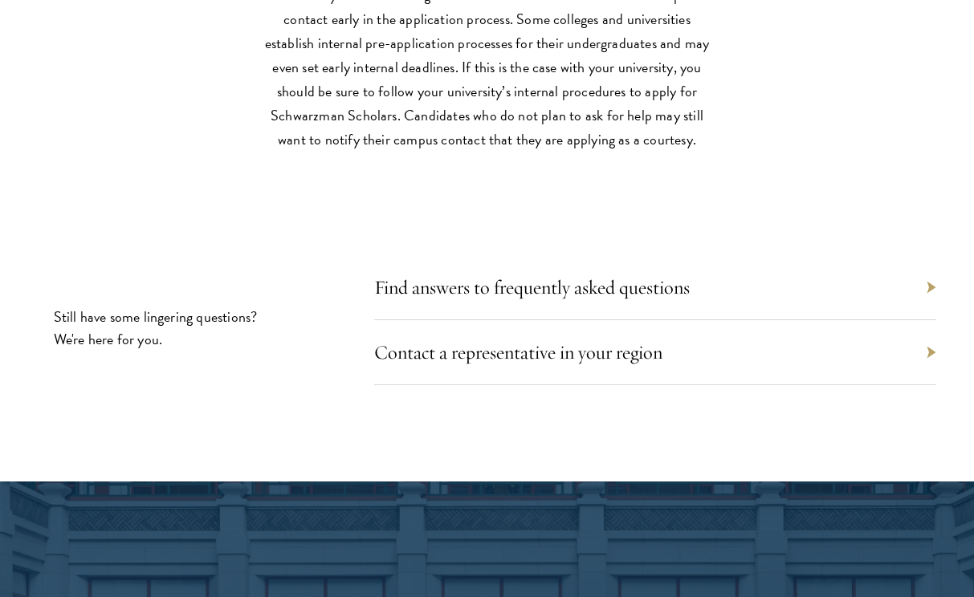
scroll to position [6946, 0]
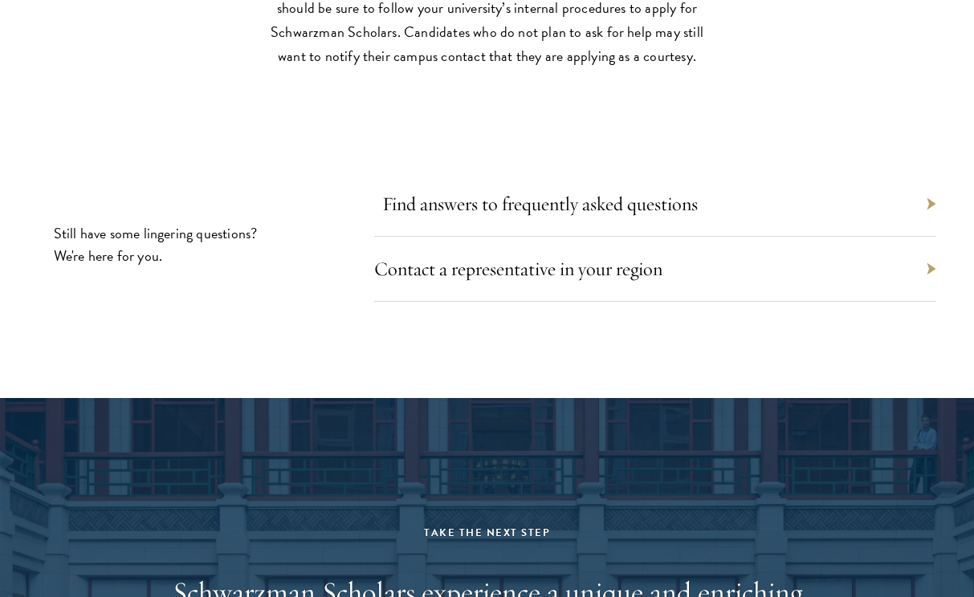
click at [393, 196] on link "Find answers to frequently asked questions" at bounding box center [540, 204] width 316 height 24
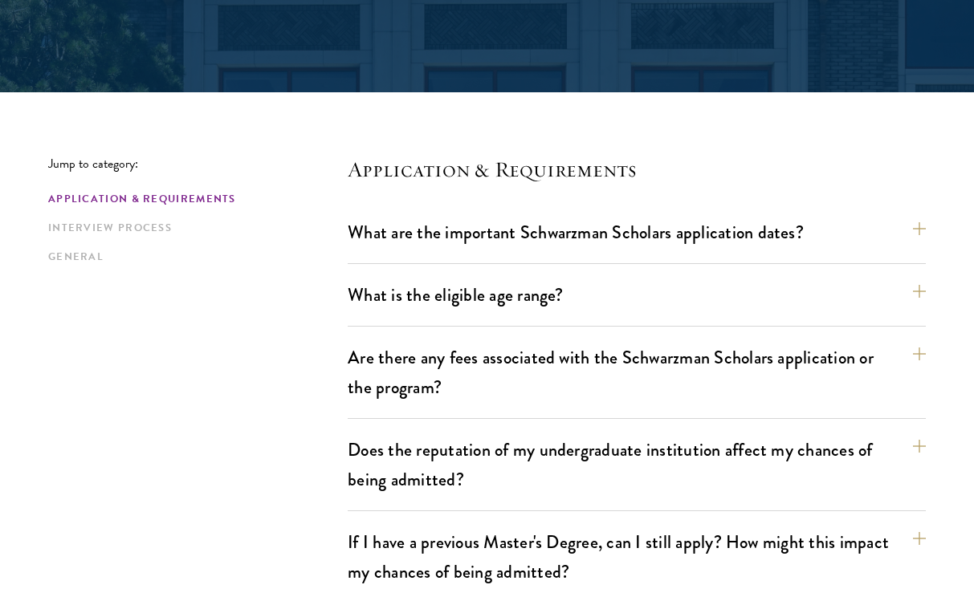
scroll to position [323, 0]
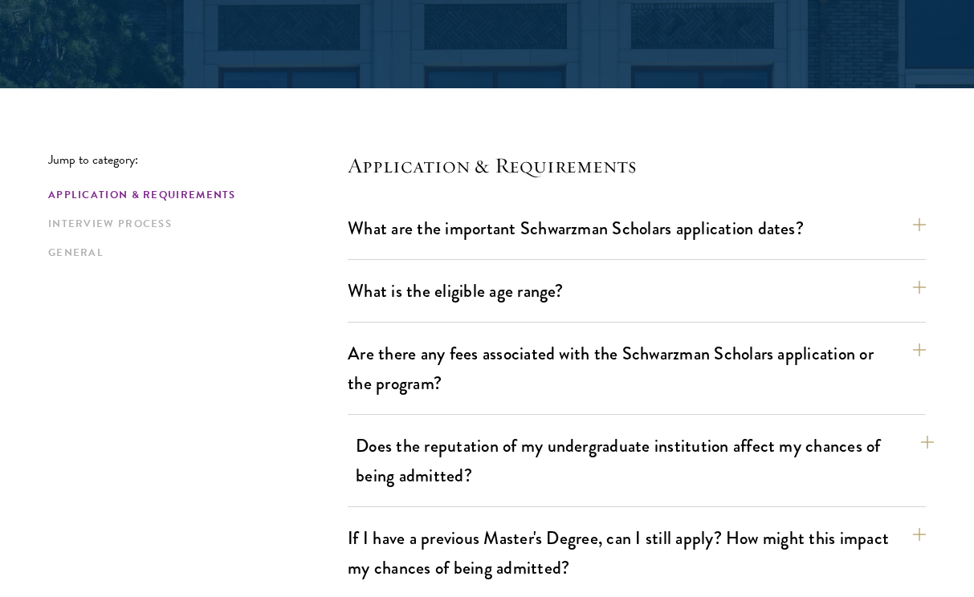
click at [615, 466] on button "Does the reputation of my undergraduate institution affect my chances of being …" at bounding box center [645, 461] width 578 height 66
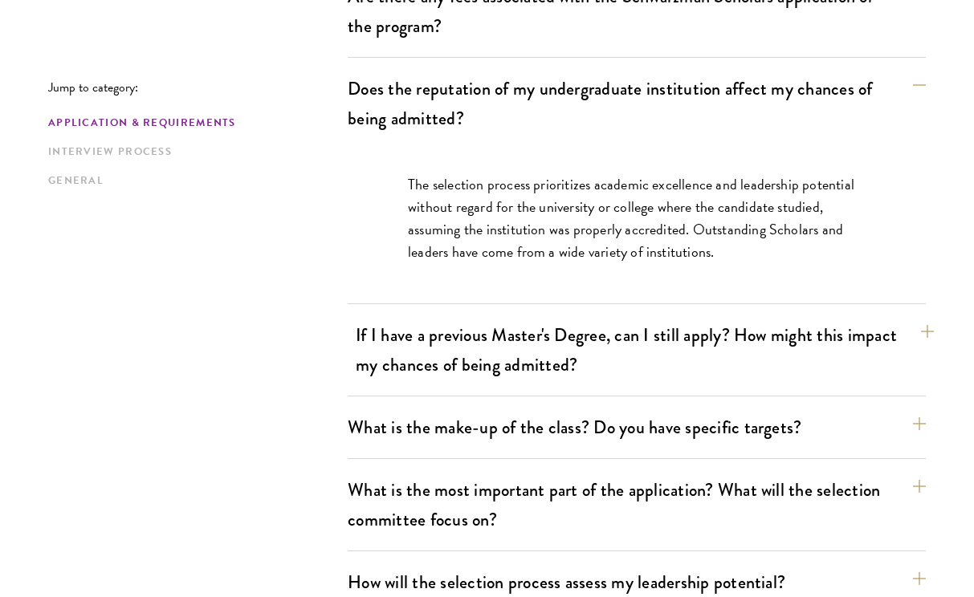
scroll to position [681, 0]
click at [493, 361] on button "If I have a previous Master's Degree, can I still apply? How might this impact …" at bounding box center [645, 349] width 578 height 66
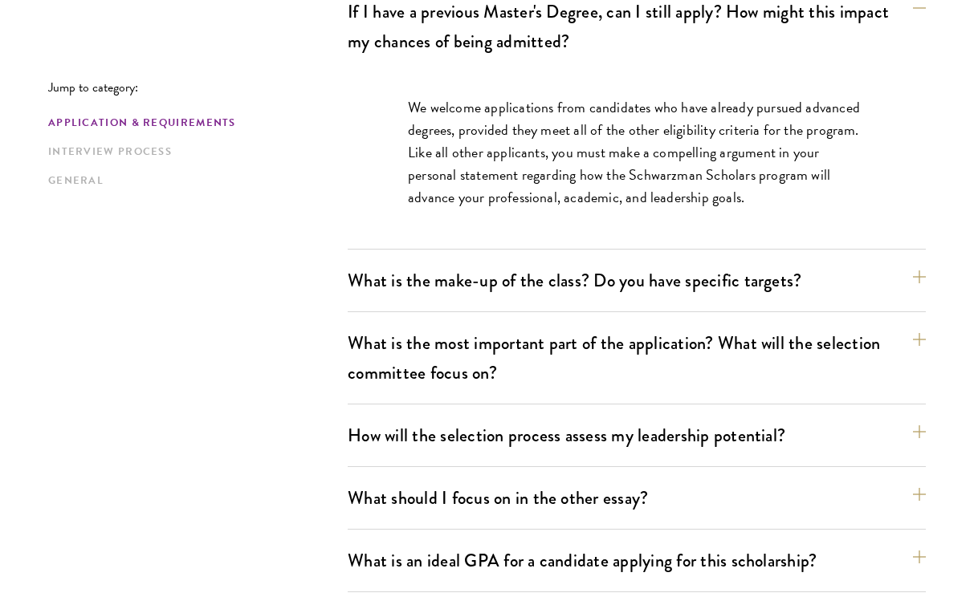
scroll to position [856, 0]
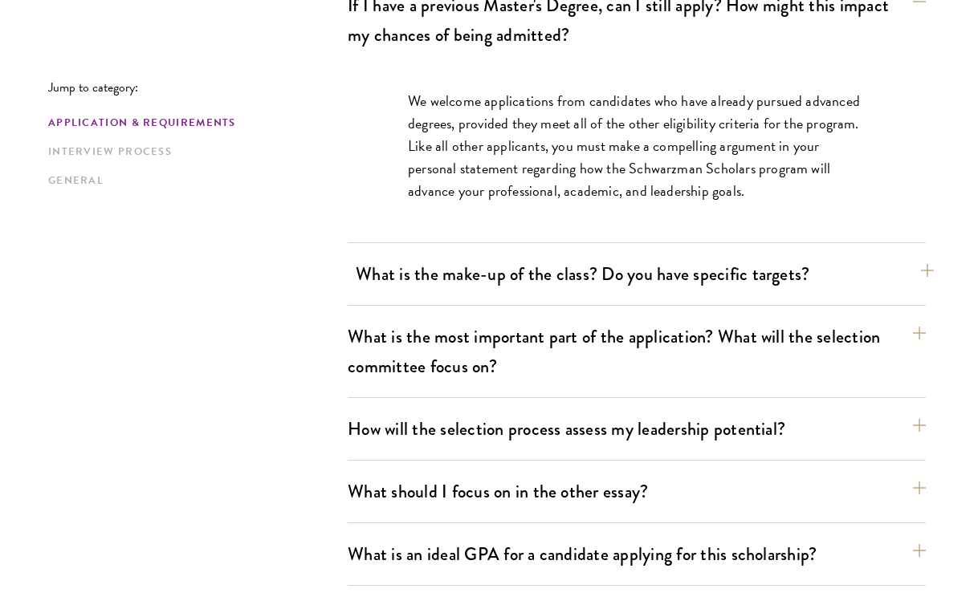
click at [495, 290] on button "What is the make-up of the class? Do you have specific targets?" at bounding box center [645, 274] width 578 height 36
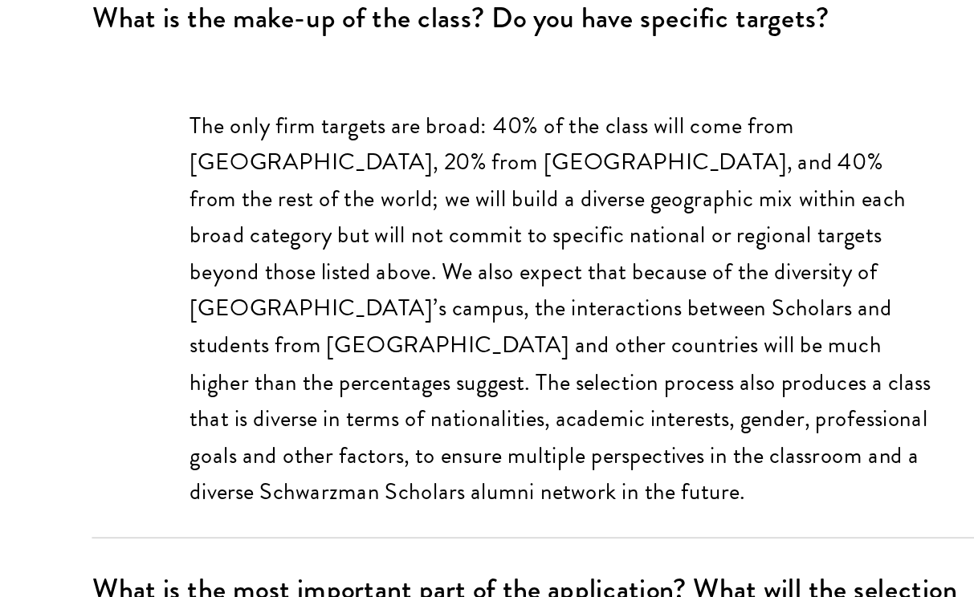
scroll to position [857, 0]
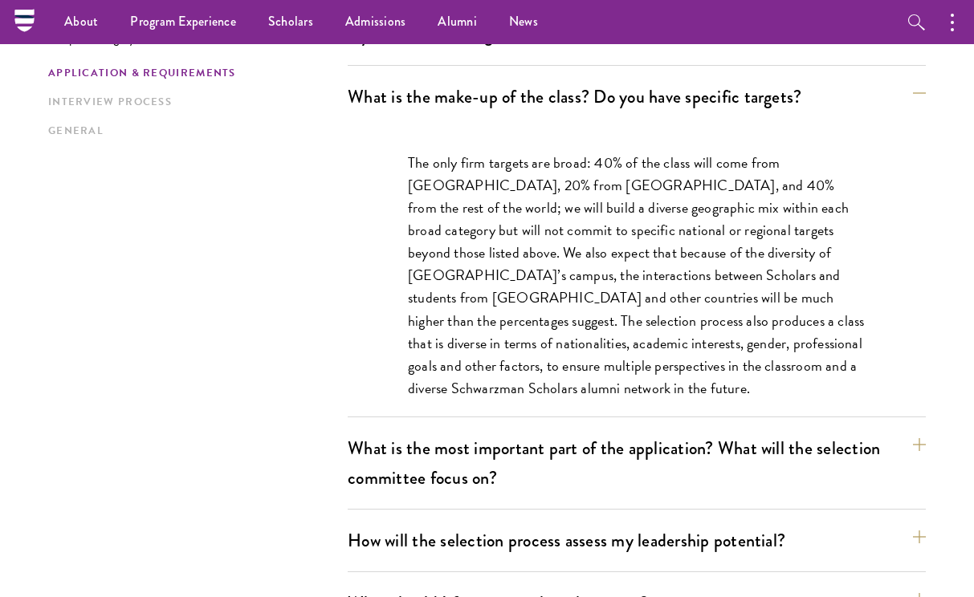
click at [613, 223] on p "The only firm targets are broad: 40% of the class will come from [GEOGRAPHIC_DA…" at bounding box center [637, 276] width 458 height 248
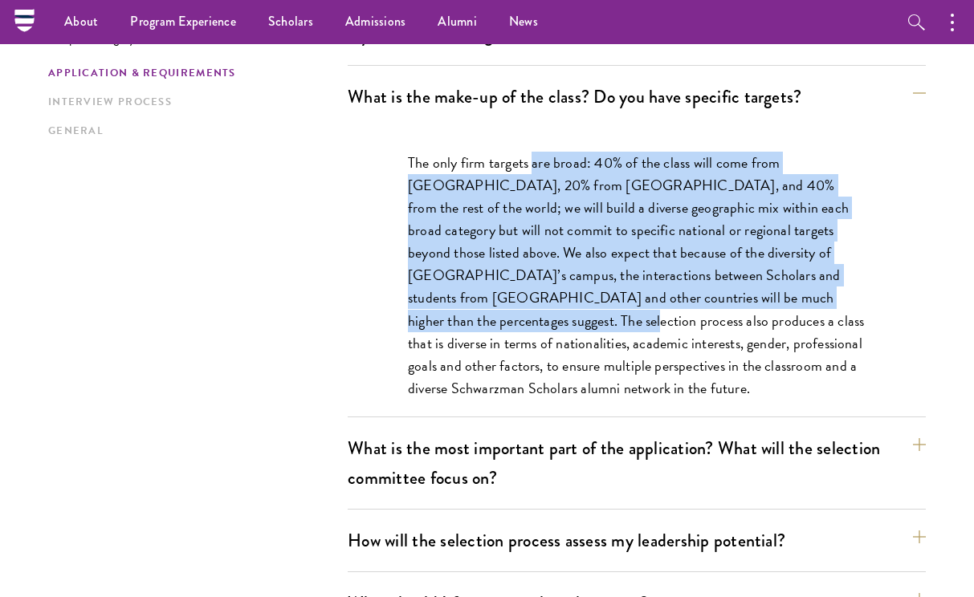
drag, startPoint x: 532, startPoint y: 161, endPoint x: 781, endPoint y: 290, distance: 280.5
click at [781, 290] on p "The only firm targets are broad: 40% of the class will come from [GEOGRAPHIC_DA…" at bounding box center [637, 276] width 458 height 248
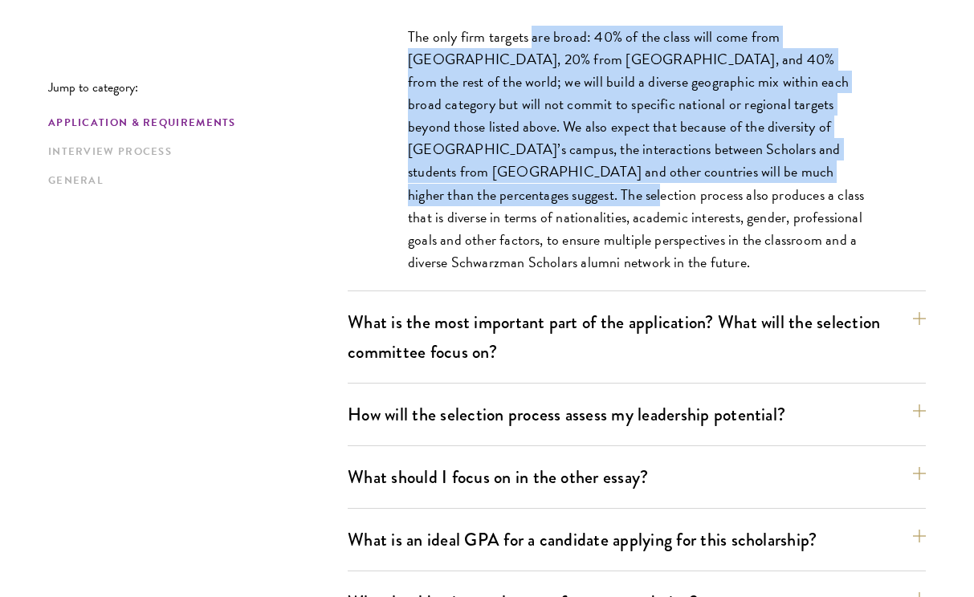
scroll to position [984, 0]
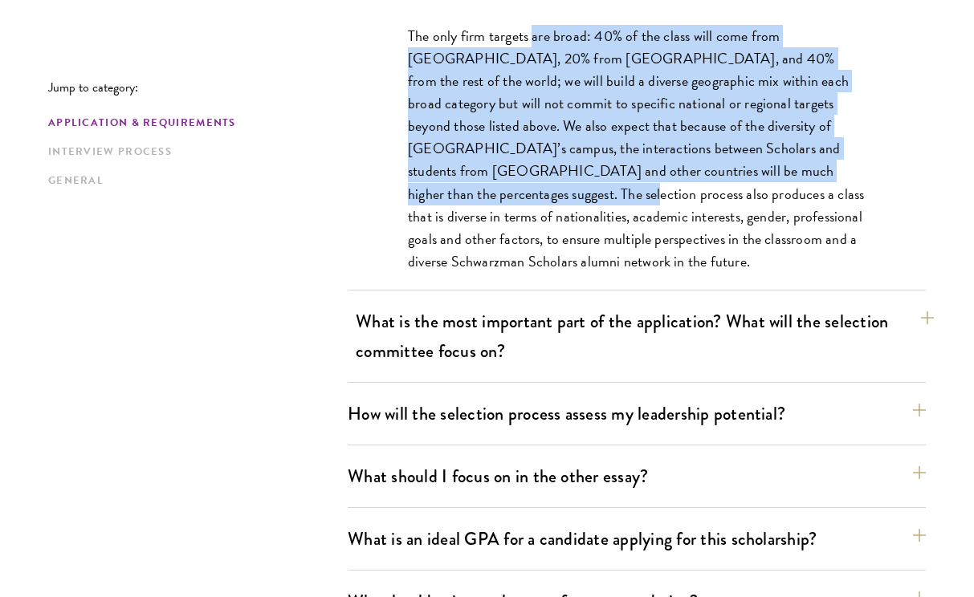
click at [789, 349] on button "What is the most important part of the application? What will the selection com…" at bounding box center [645, 337] width 578 height 66
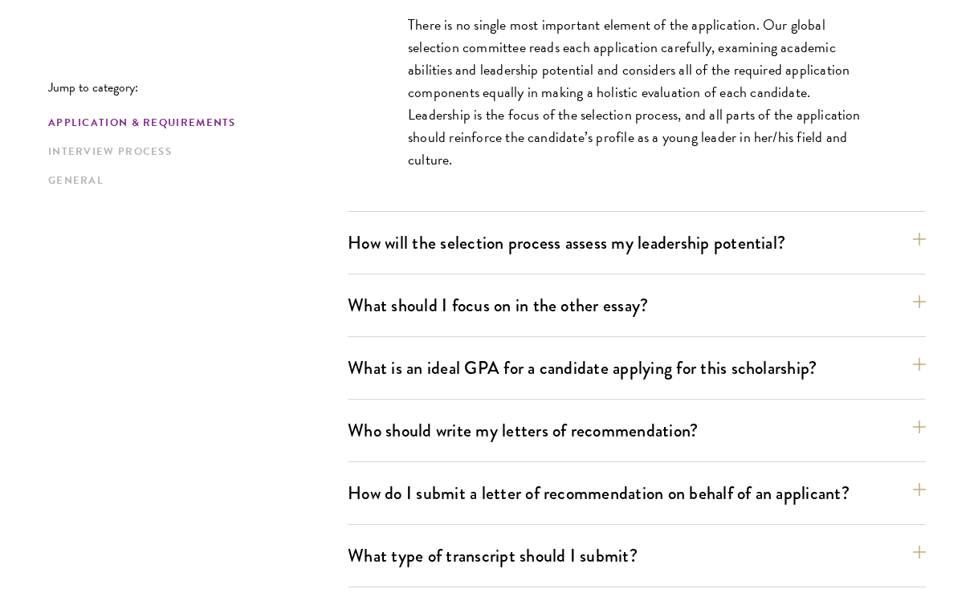
scroll to position [1090, 0]
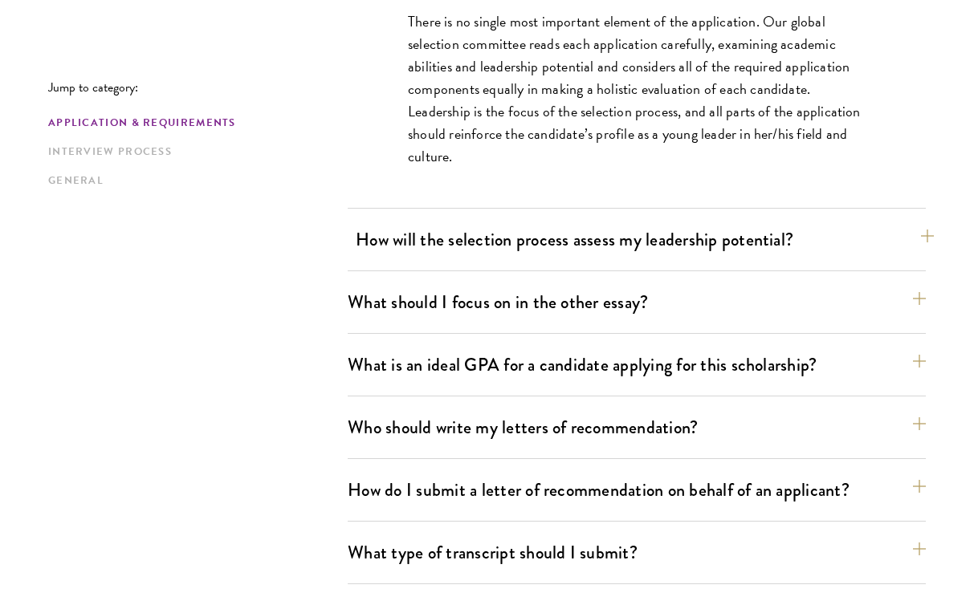
click at [740, 243] on button "How will the selection process assess my leadership potential?" at bounding box center [645, 240] width 578 height 36
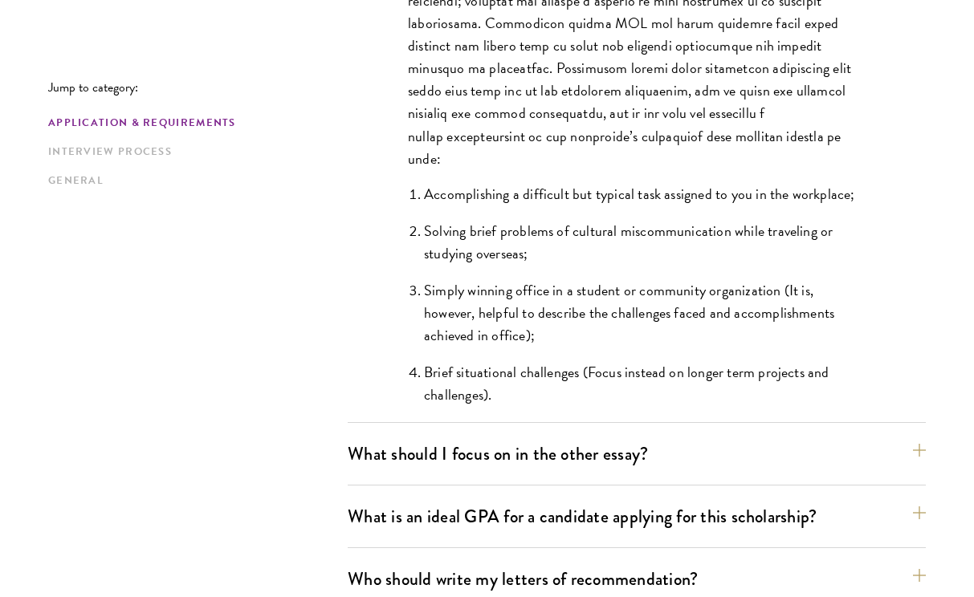
scroll to position [1515, 0]
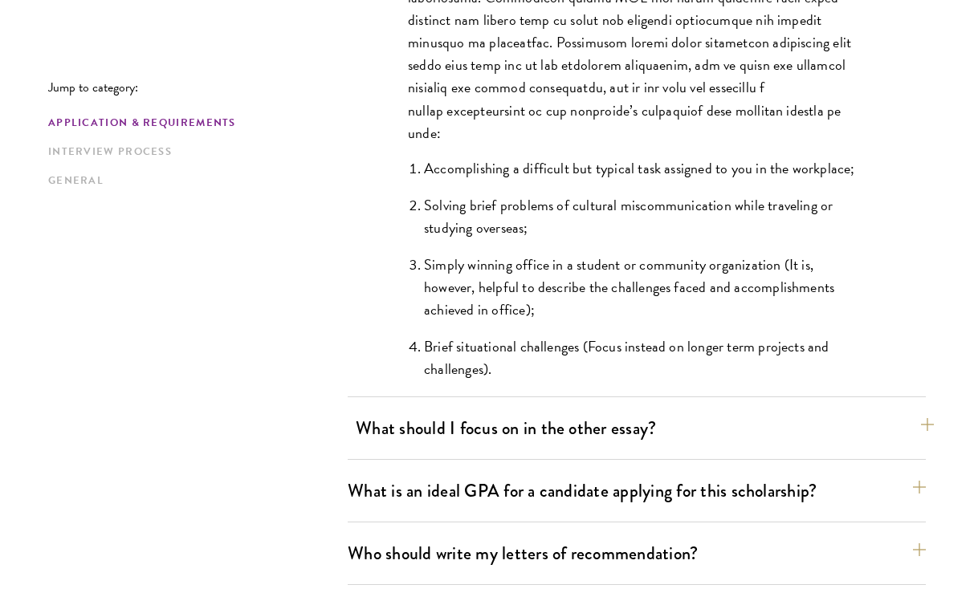
click at [702, 427] on button "What should I focus on in the other essay?" at bounding box center [645, 428] width 578 height 36
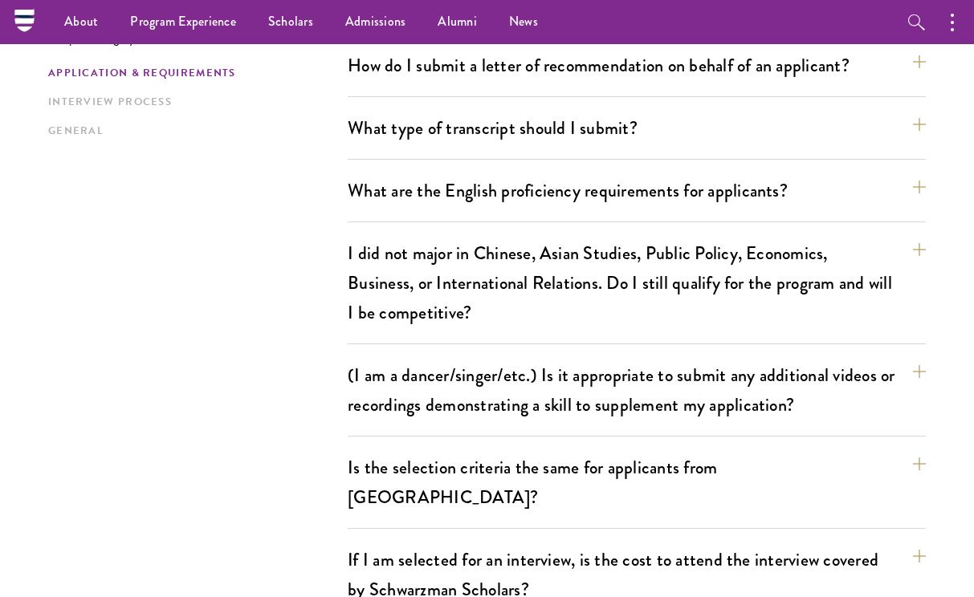
scroll to position [1442, 0]
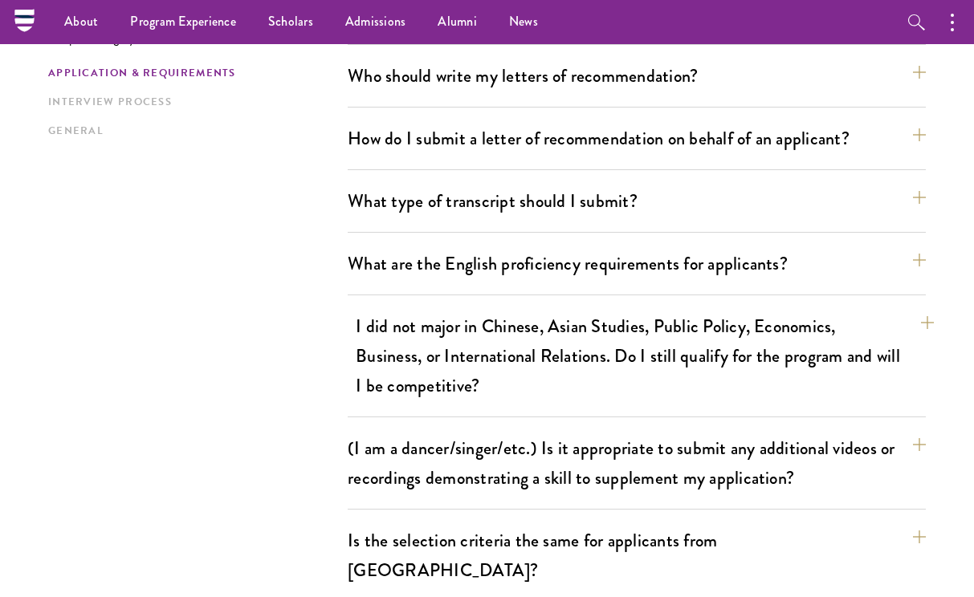
click at [687, 359] on button "I did not major in Chinese, Asian Studies, Public Policy, Economics, Business, …" at bounding box center [645, 356] width 578 height 96
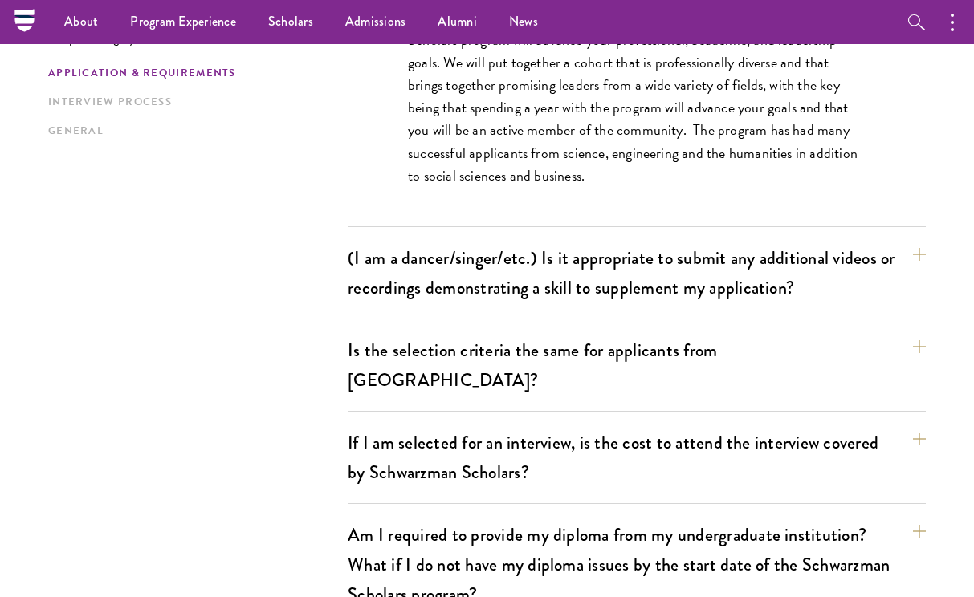
scroll to position [1681, 0]
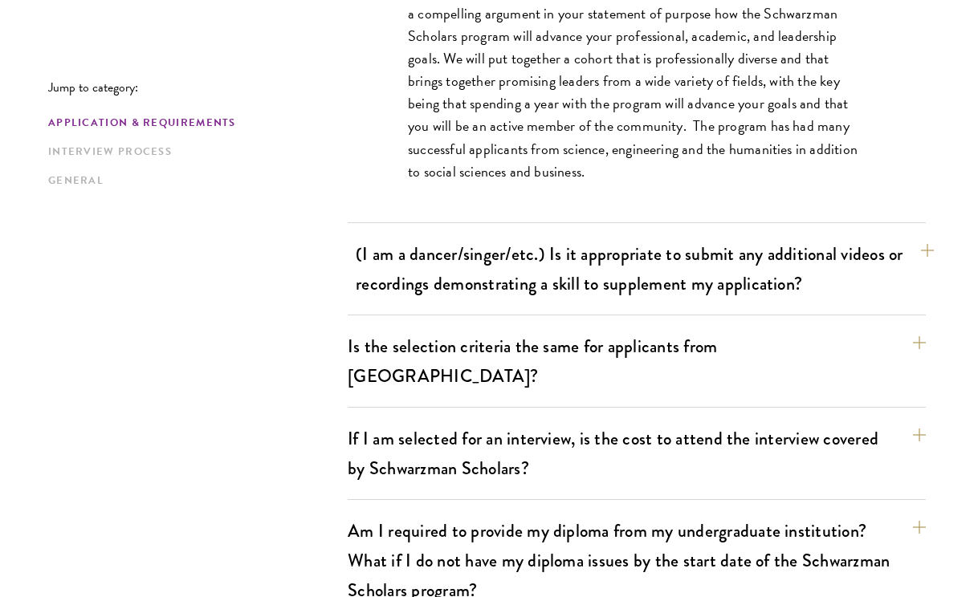
click at [611, 296] on button "(I am a dancer/singer/etc.) Is it appropriate to submit any additional videos o…" at bounding box center [645, 269] width 578 height 66
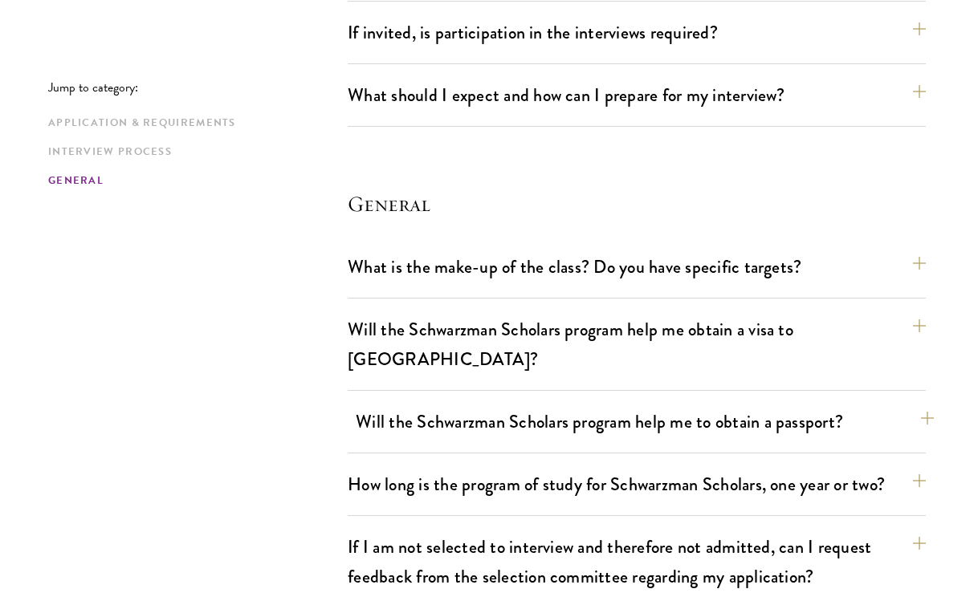
scroll to position [2553, 0]
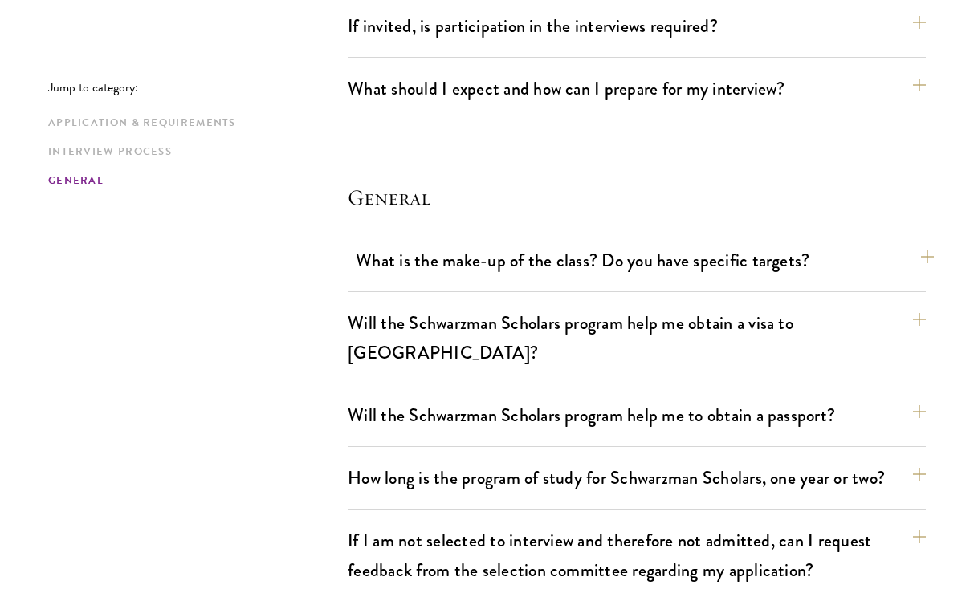
click at [572, 242] on button "What is the make-up of the class? Do you have specific targets?" at bounding box center [645, 260] width 578 height 36
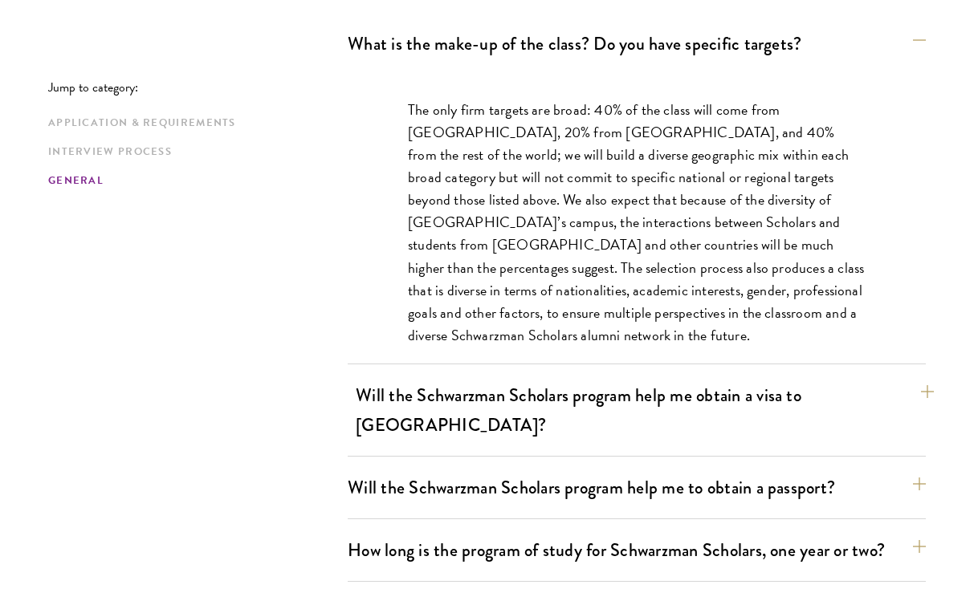
scroll to position [2626, 0]
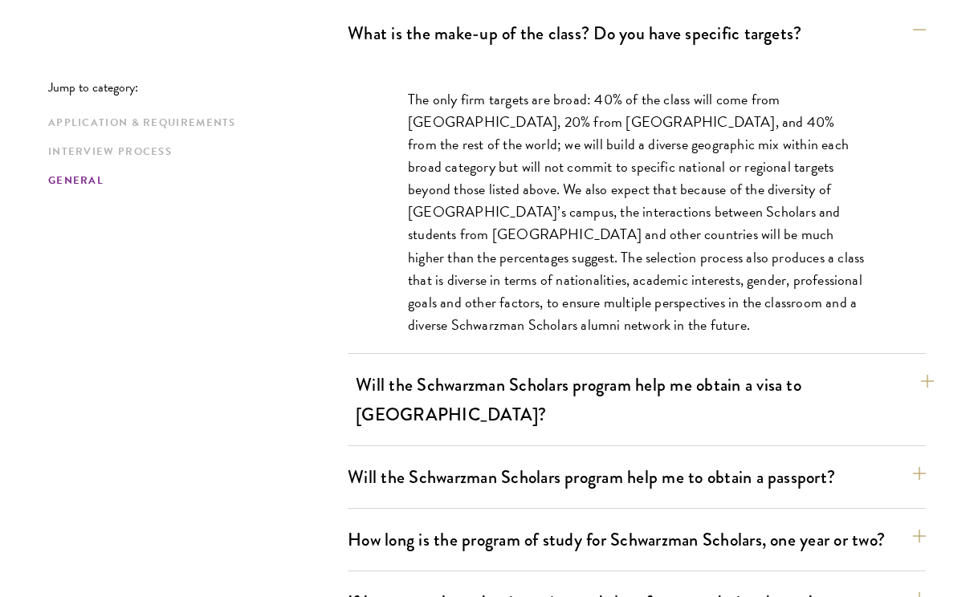
click at [610, 367] on button "Will the Schwarzman Scholars program help me obtain a visa to China?" at bounding box center [645, 400] width 578 height 66
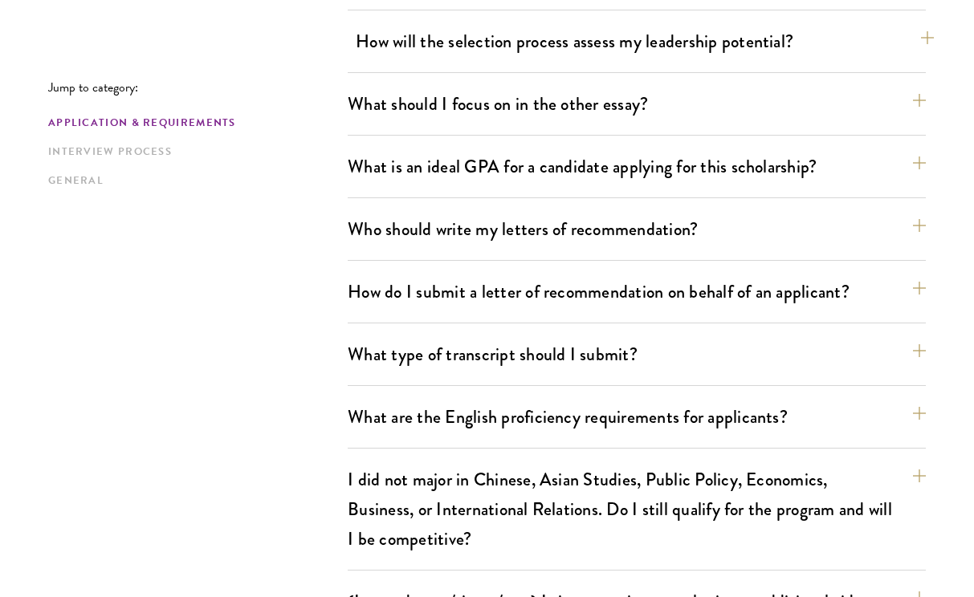
scroll to position [1163, 0]
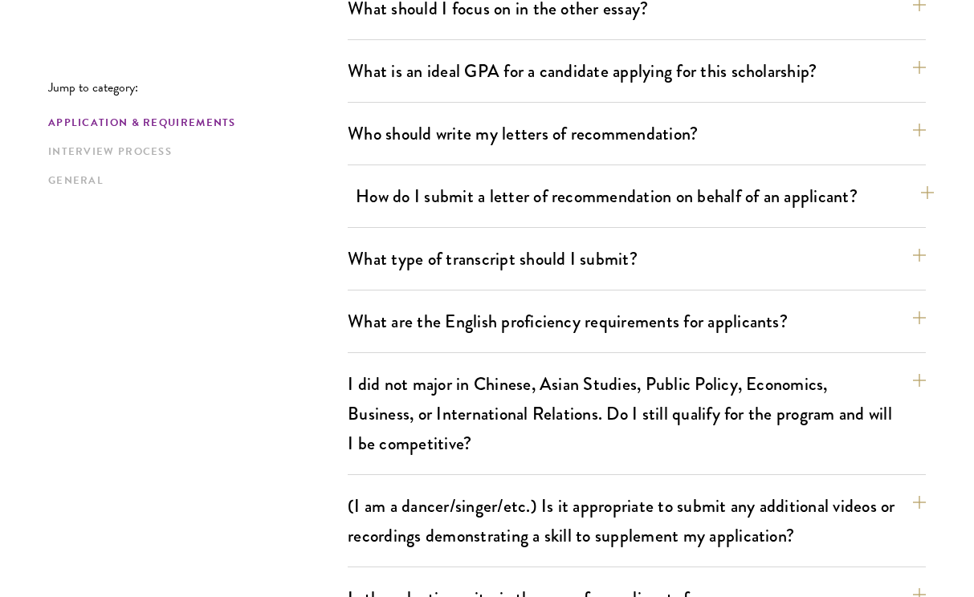
click at [483, 204] on button "How do I submit a letter of recommendation on behalf of an applicant?" at bounding box center [645, 196] width 578 height 36
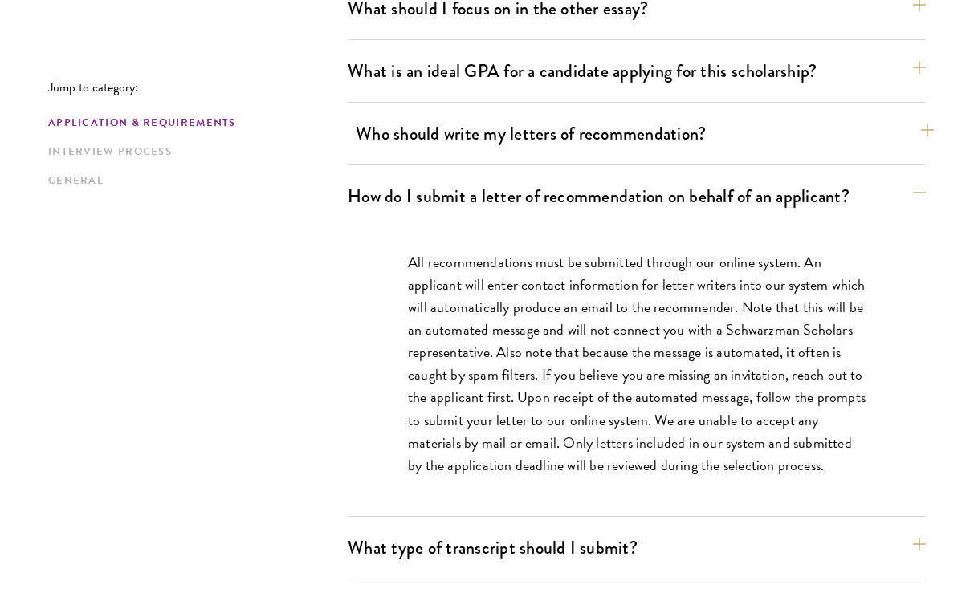
click at [522, 120] on button "Who should write my letters of recommendation?" at bounding box center [645, 134] width 578 height 36
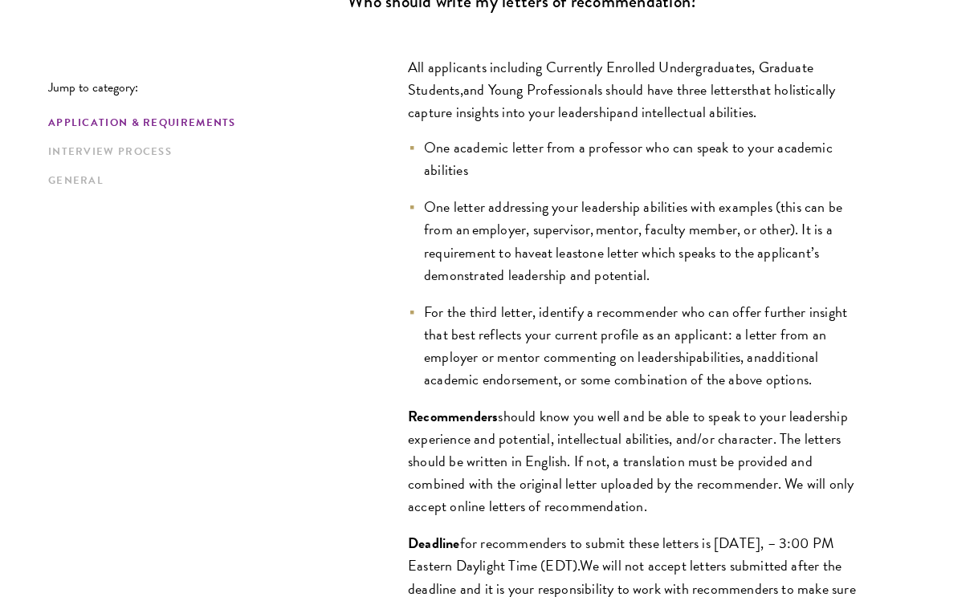
scroll to position [1297, 0]
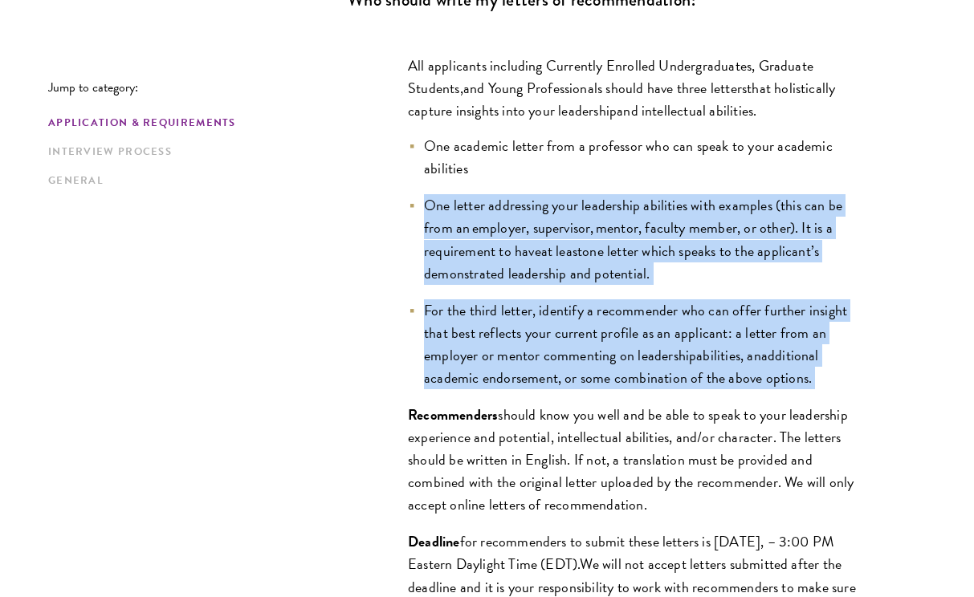
drag, startPoint x: 420, startPoint y: 202, endPoint x: 827, endPoint y: 373, distance: 441.9
click at [827, 373] on ul "One academic letter from a professor who can speak to your academic abilities O…" at bounding box center [637, 262] width 458 height 255
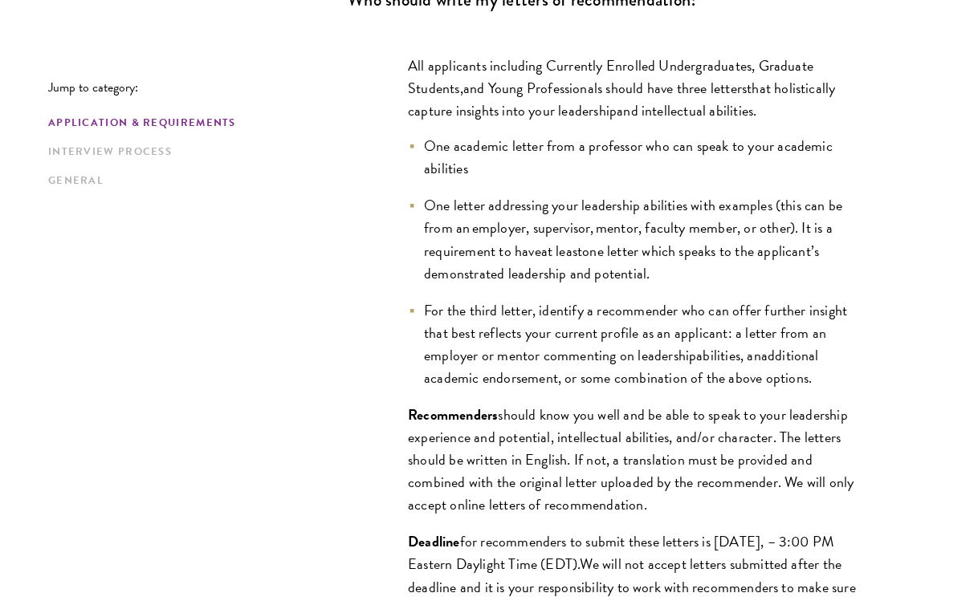
click at [507, 418] on span "should know you well and be able to speak to your leadership experience and pot…" at bounding box center [631, 460] width 446 height 112
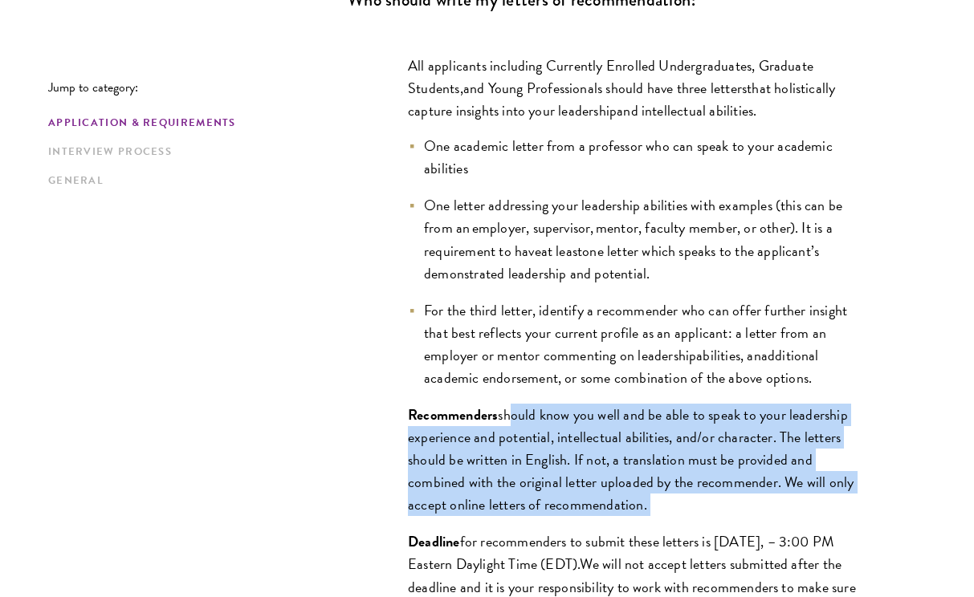
drag, startPoint x: 507, startPoint y: 418, endPoint x: 676, endPoint y: 504, distance: 190.0
click at [676, 504] on p "Recommenders should know you well and be able to speak to your leadership exper…" at bounding box center [637, 460] width 458 height 112
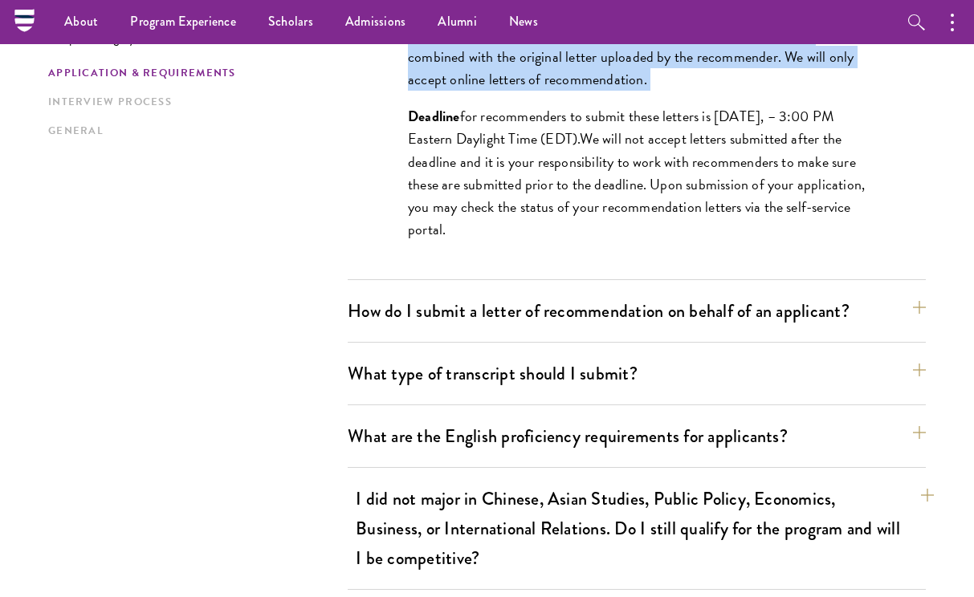
scroll to position [26, 0]
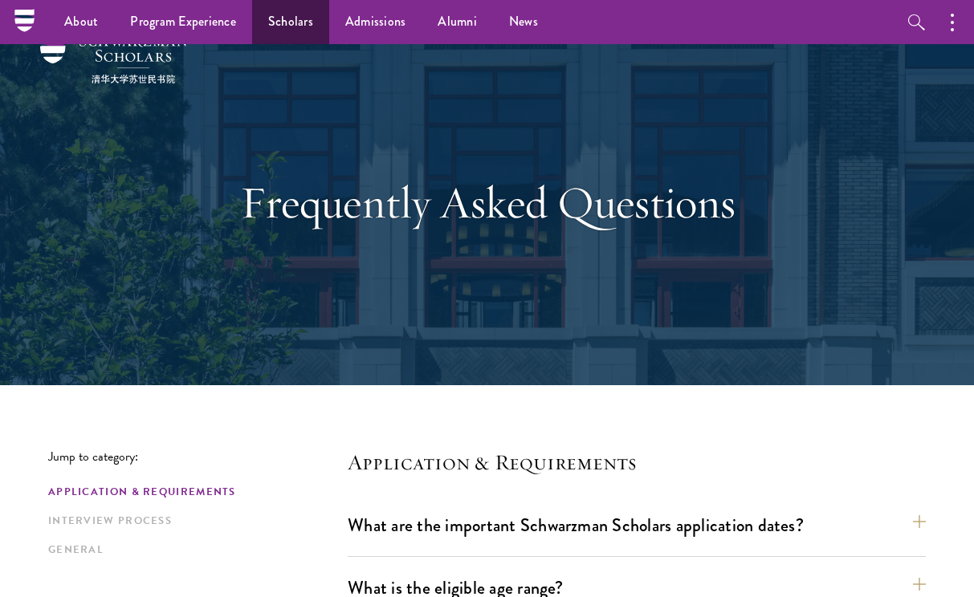
click at [283, 26] on link "Scholars" at bounding box center [290, 22] width 77 height 44
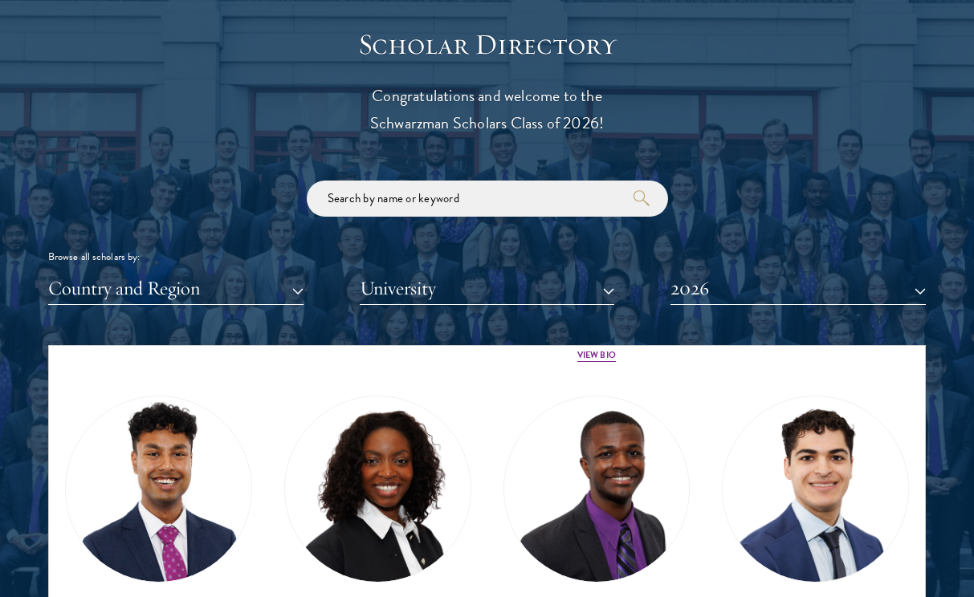
scroll to position [3723, 0]
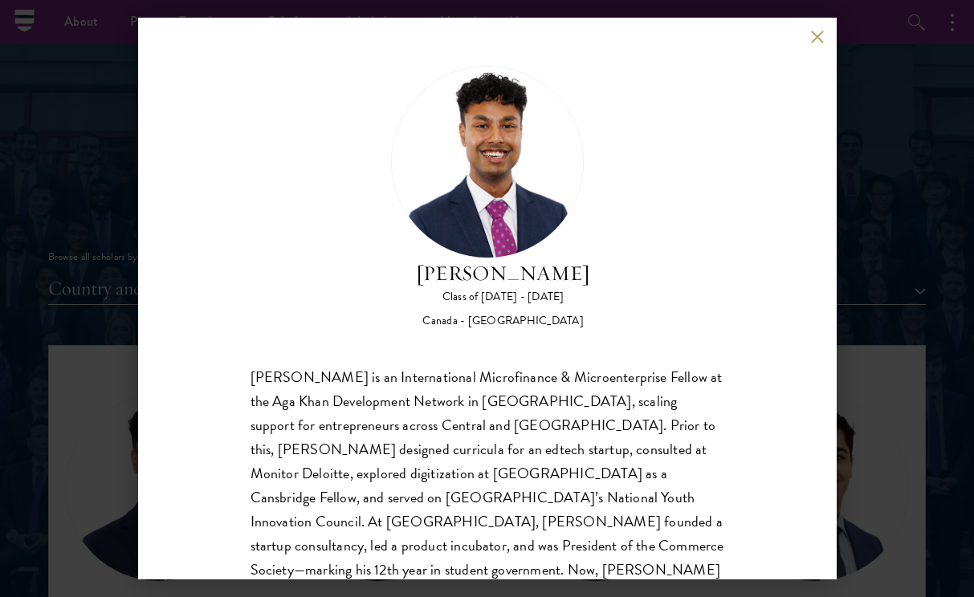
click at [813, 35] on button at bounding box center [818, 37] width 14 height 14
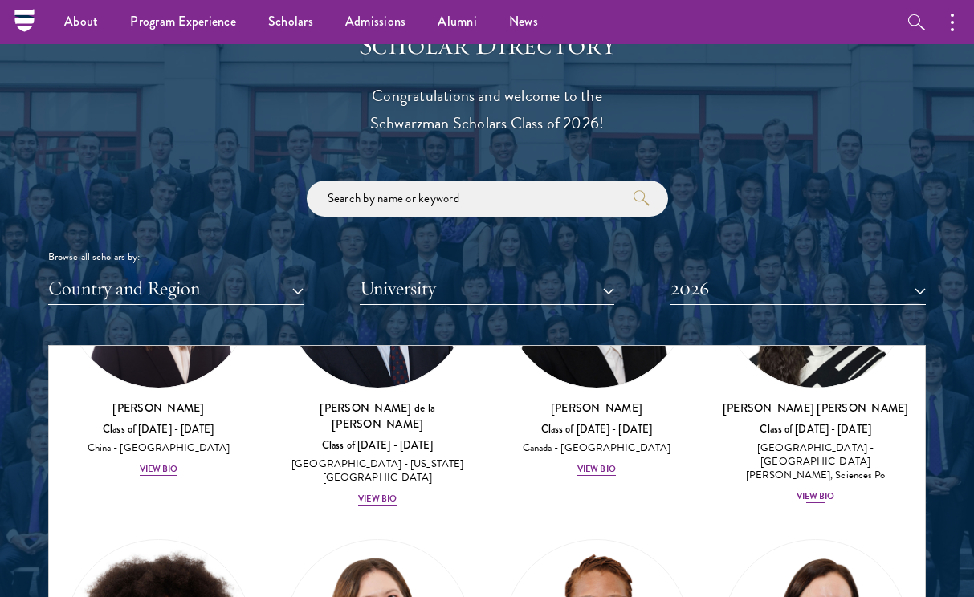
scroll to position [2965, 0]
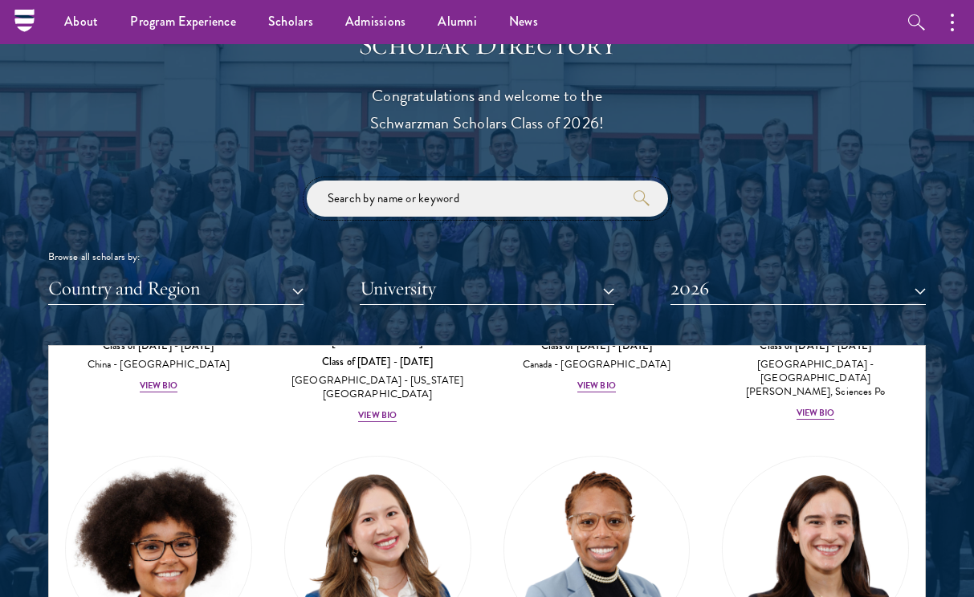
click at [421, 196] on input "search" at bounding box center [487, 199] width 361 height 36
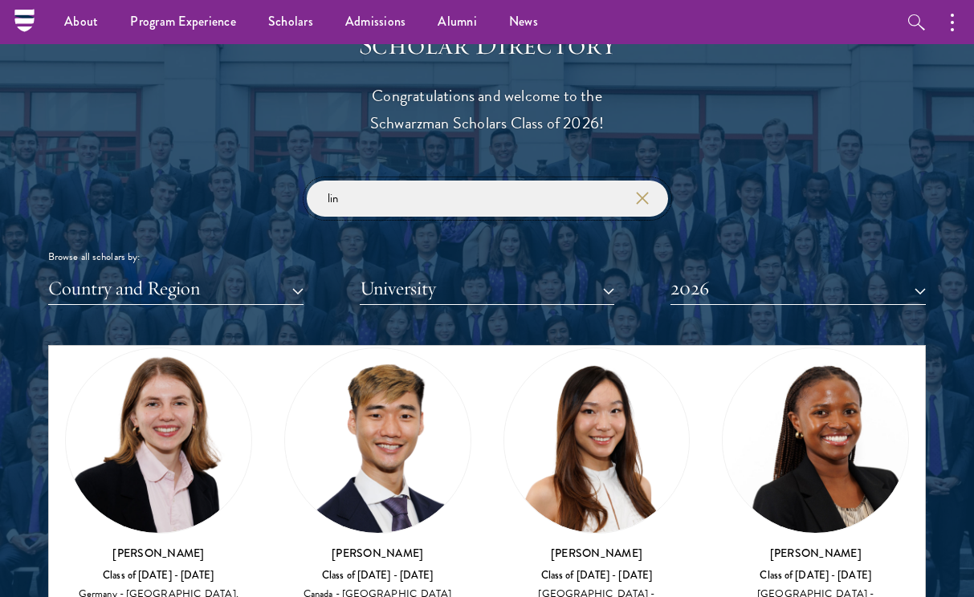
scroll to position [452, 0]
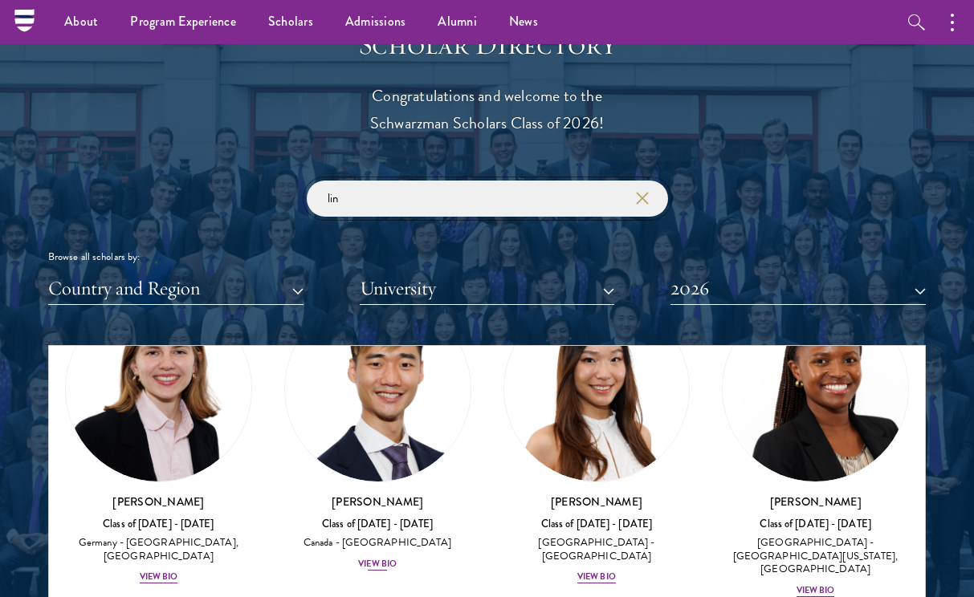
type input "lin"
click at [382, 558] on div "View Bio" at bounding box center [377, 564] width 39 height 13
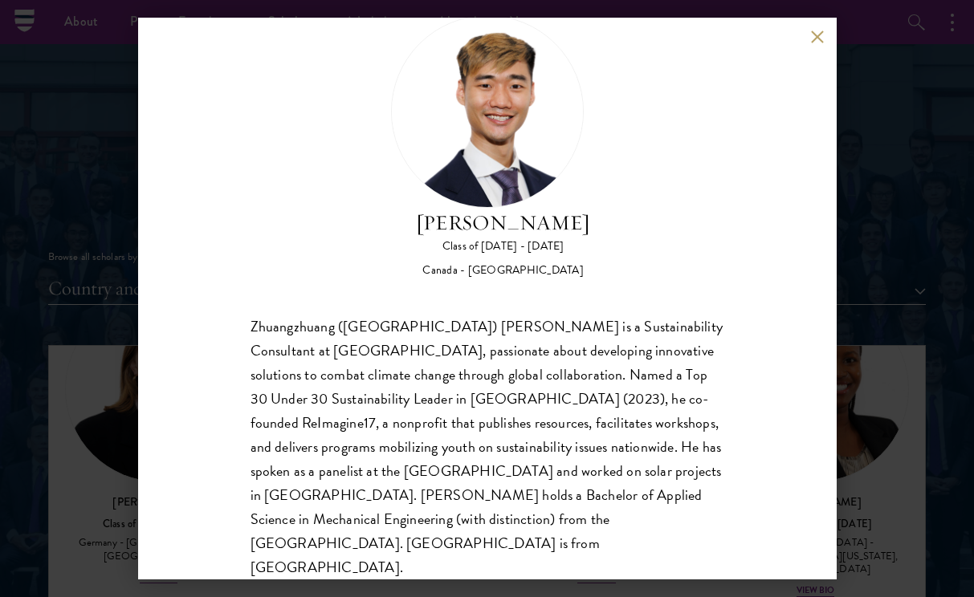
scroll to position [50, 0]
click at [813, 35] on button at bounding box center [818, 37] width 14 height 14
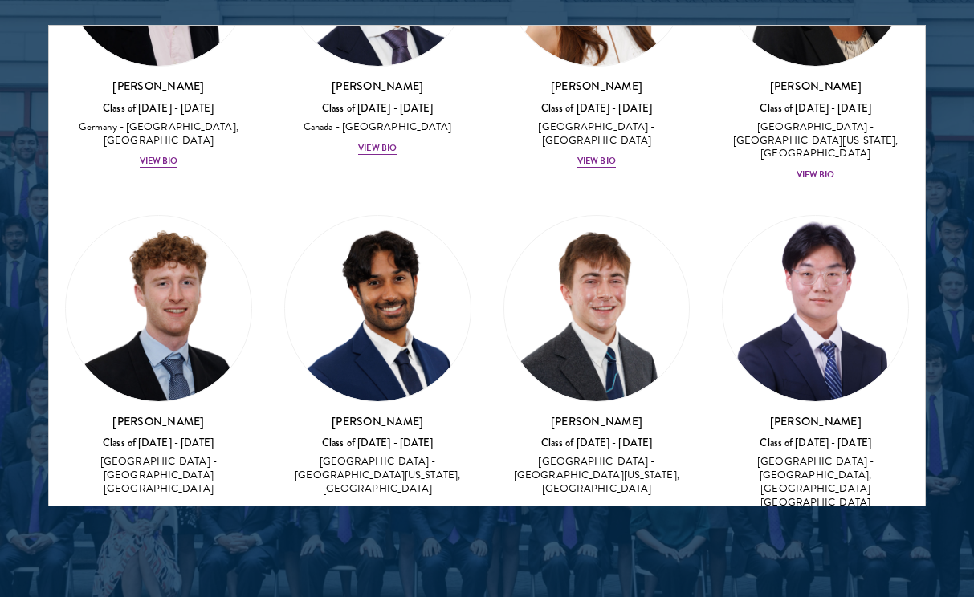
scroll to position [547, 0]
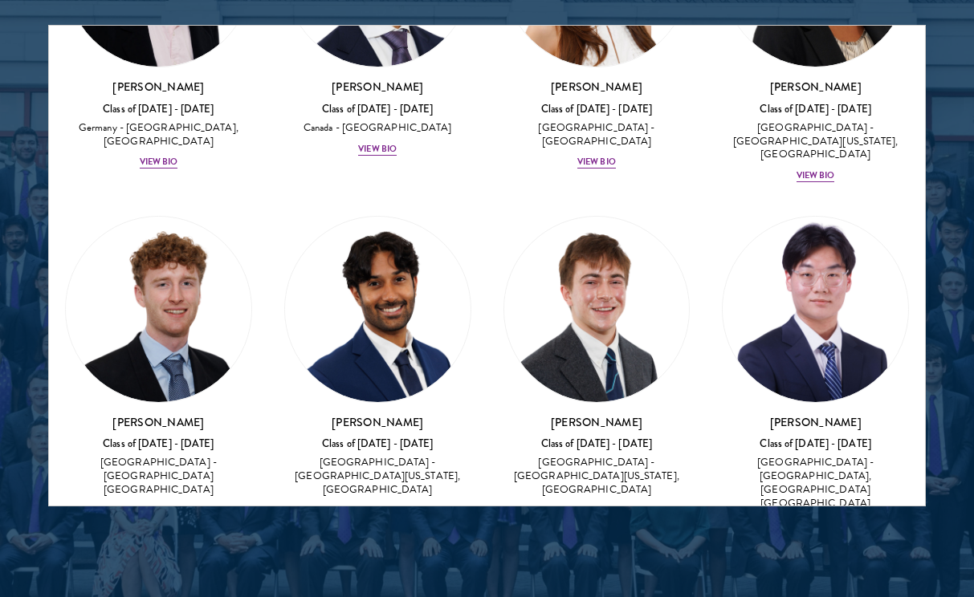
click at [377, 505] on div "View Bio" at bounding box center [377, 511] width 39 height 13
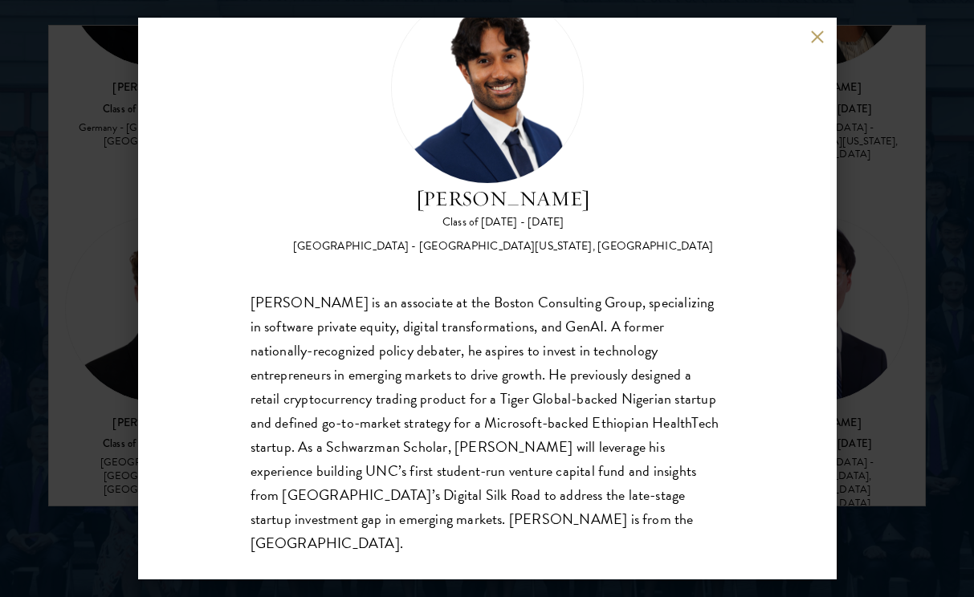
scroll to position [74, 0]
click at [812, 35] on button at bounding box center [818, 37] width 14 height 14
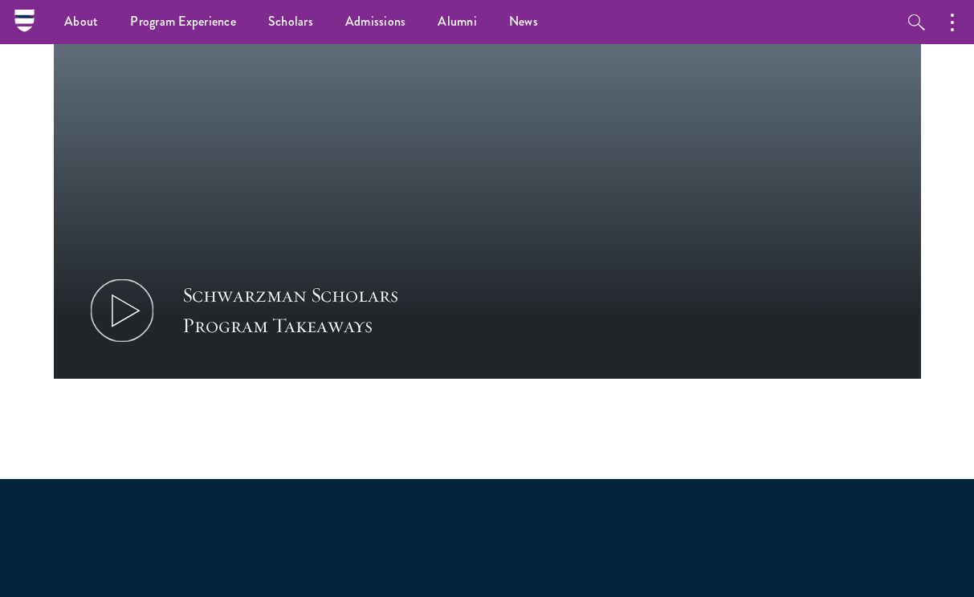
scroll to position [703, 0]
